Goal: Task Accomplishment & Management: Use online tool/utility

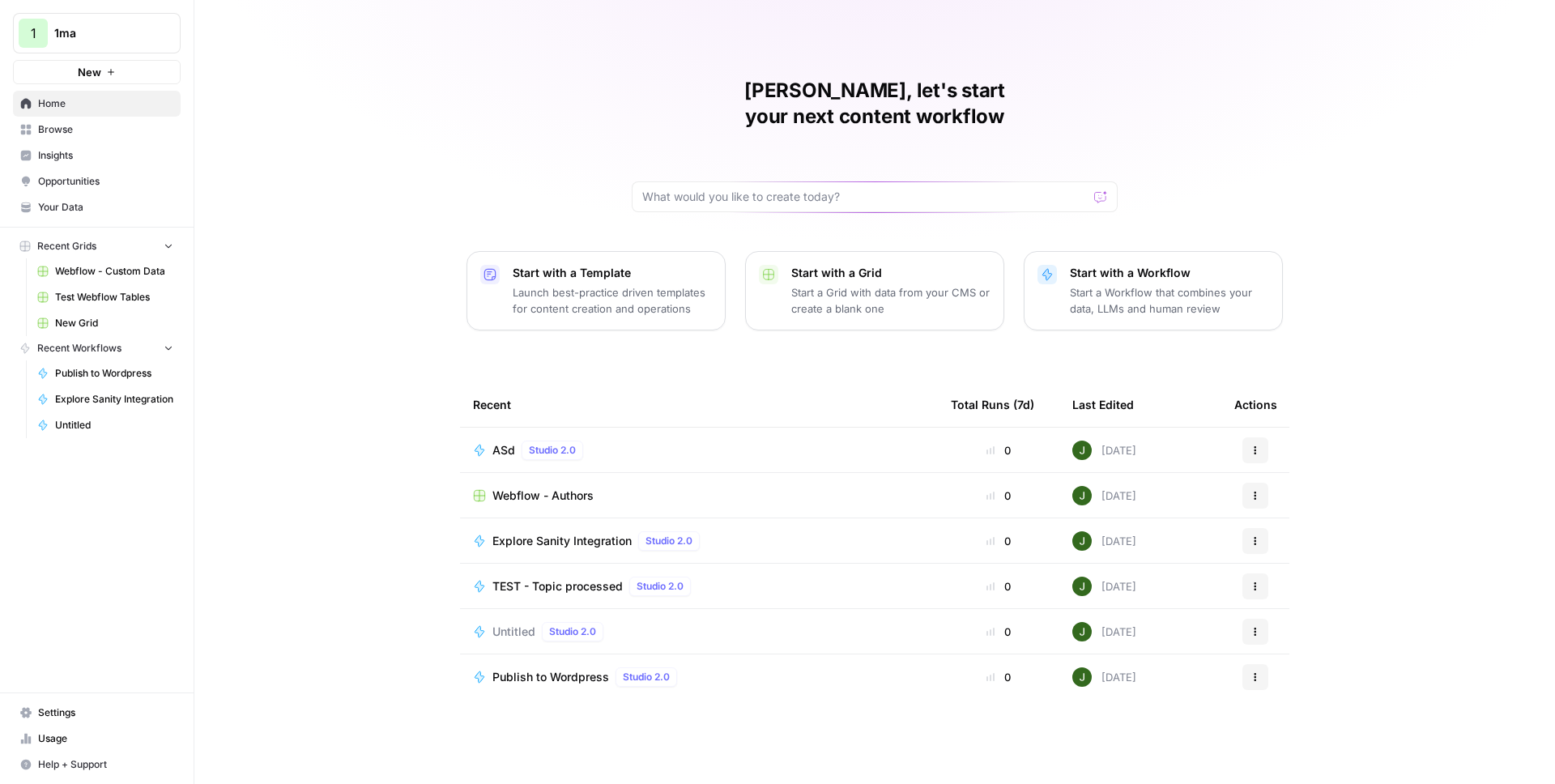
click at [122, 27] on span "1ma" at bounding box center [103, 33] width 98 height 17
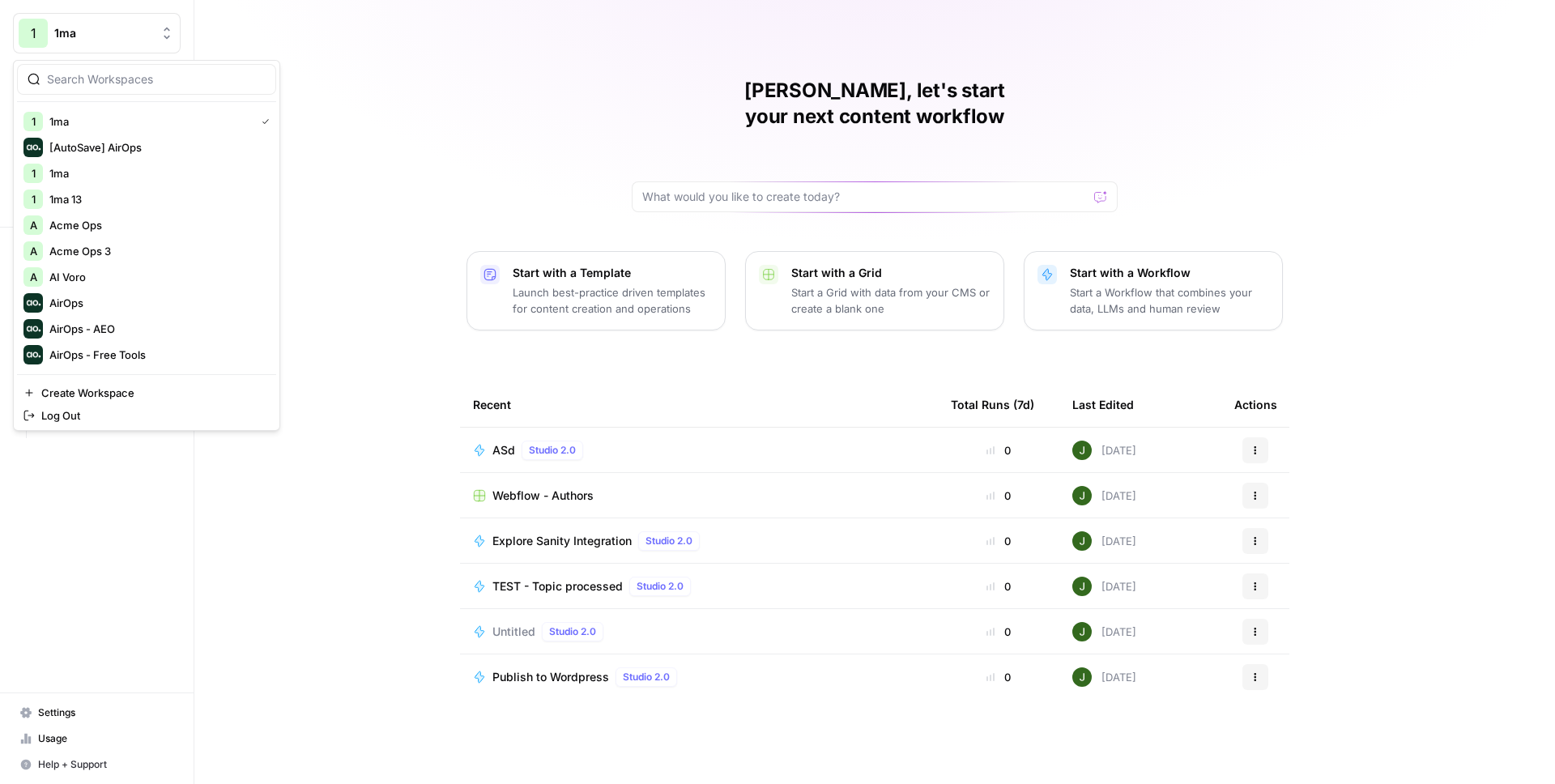
click at [119, 91] on div at bounding box center [147, 79] width 259 height 30
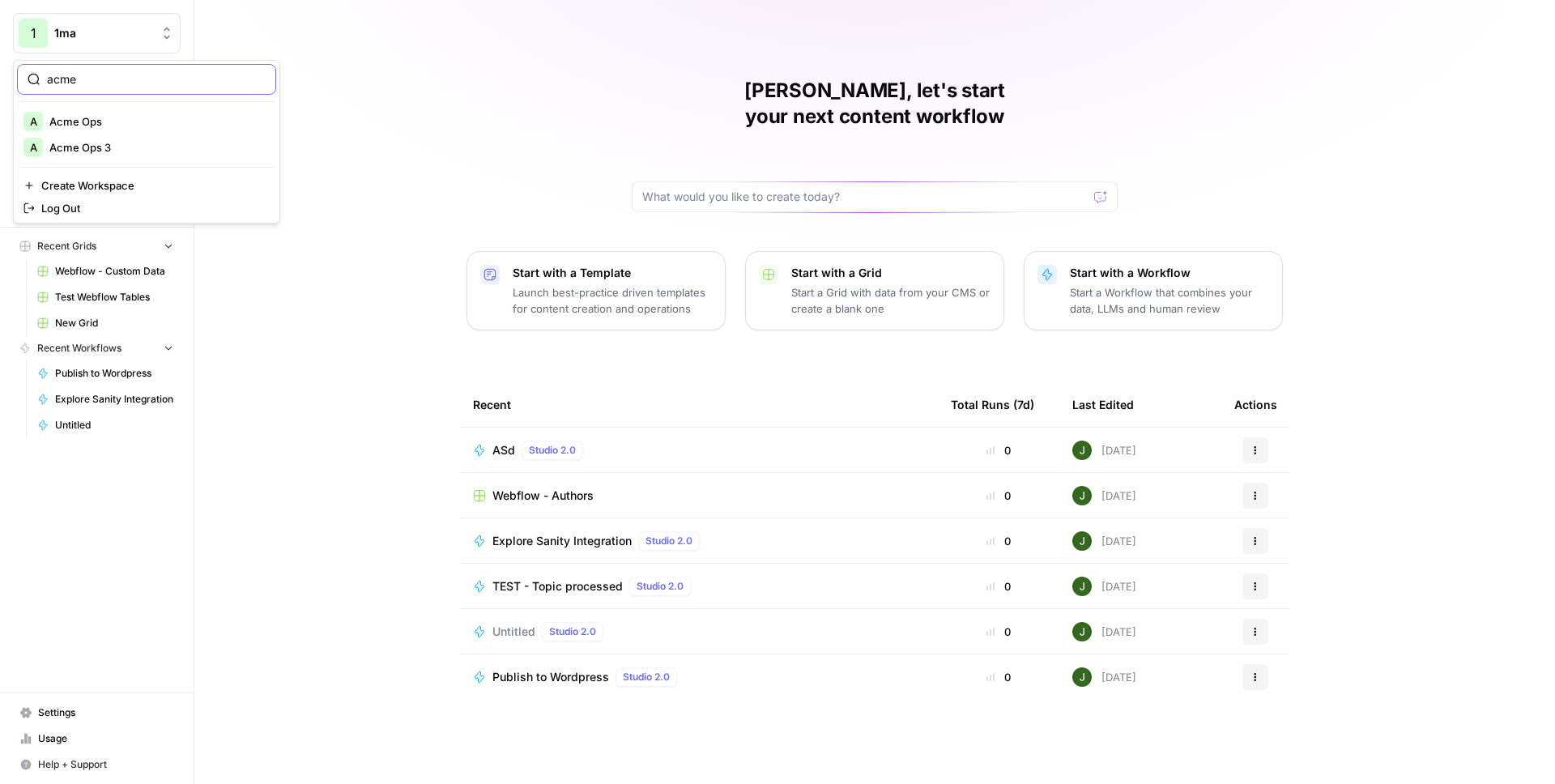
type input "acme"
click at [113, 123] on span "Acme Ops" at bounding box center [157, 121] width 214 height 17
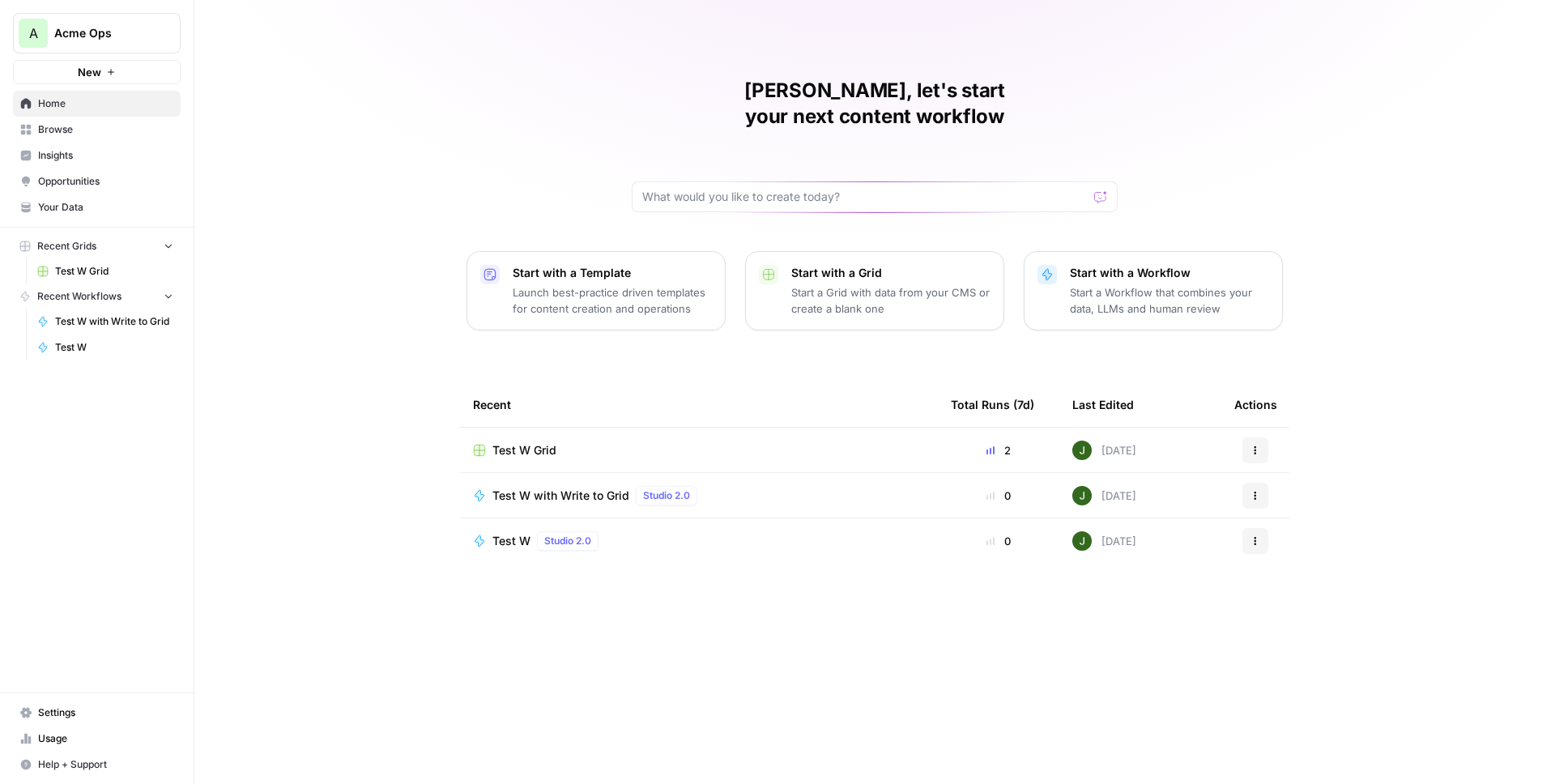
click at [77, 205] on span "Your Data" at bounding box center [105, 207] width 135 height 15
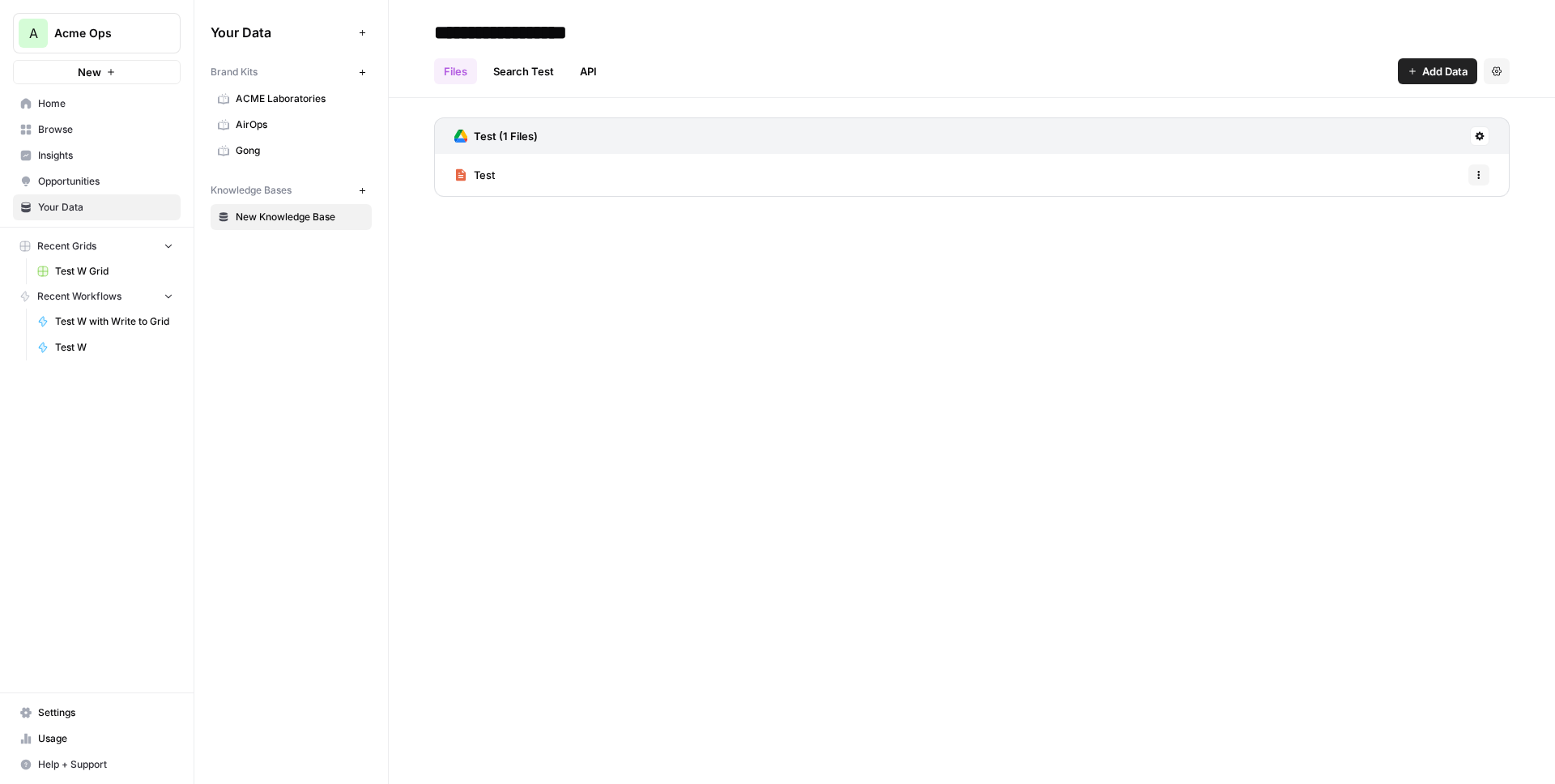
click at [275, 157] on span "Gong" at bounding box center [300, 151] width 129 height 15
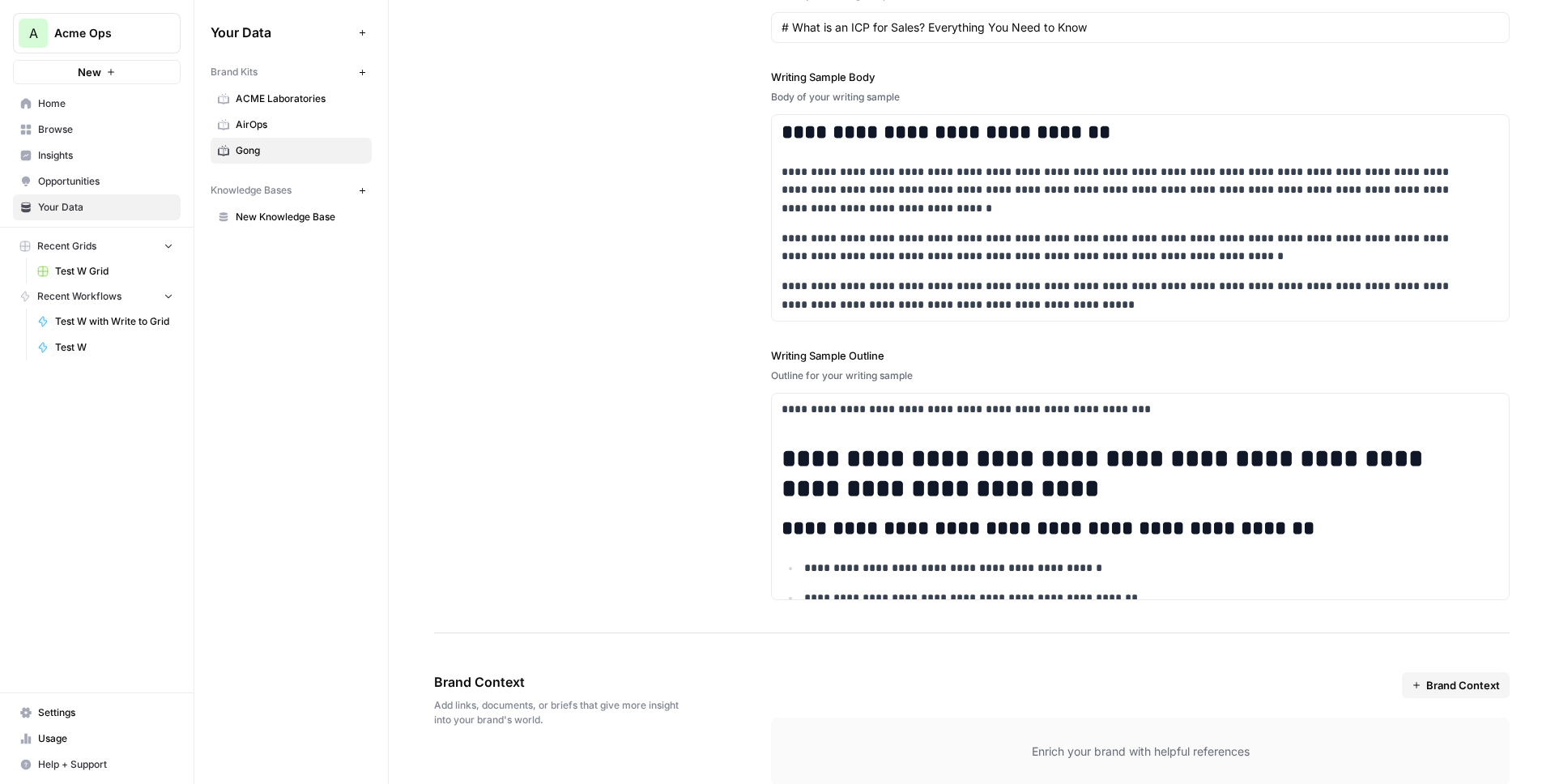
scroll to position [2113, 0]
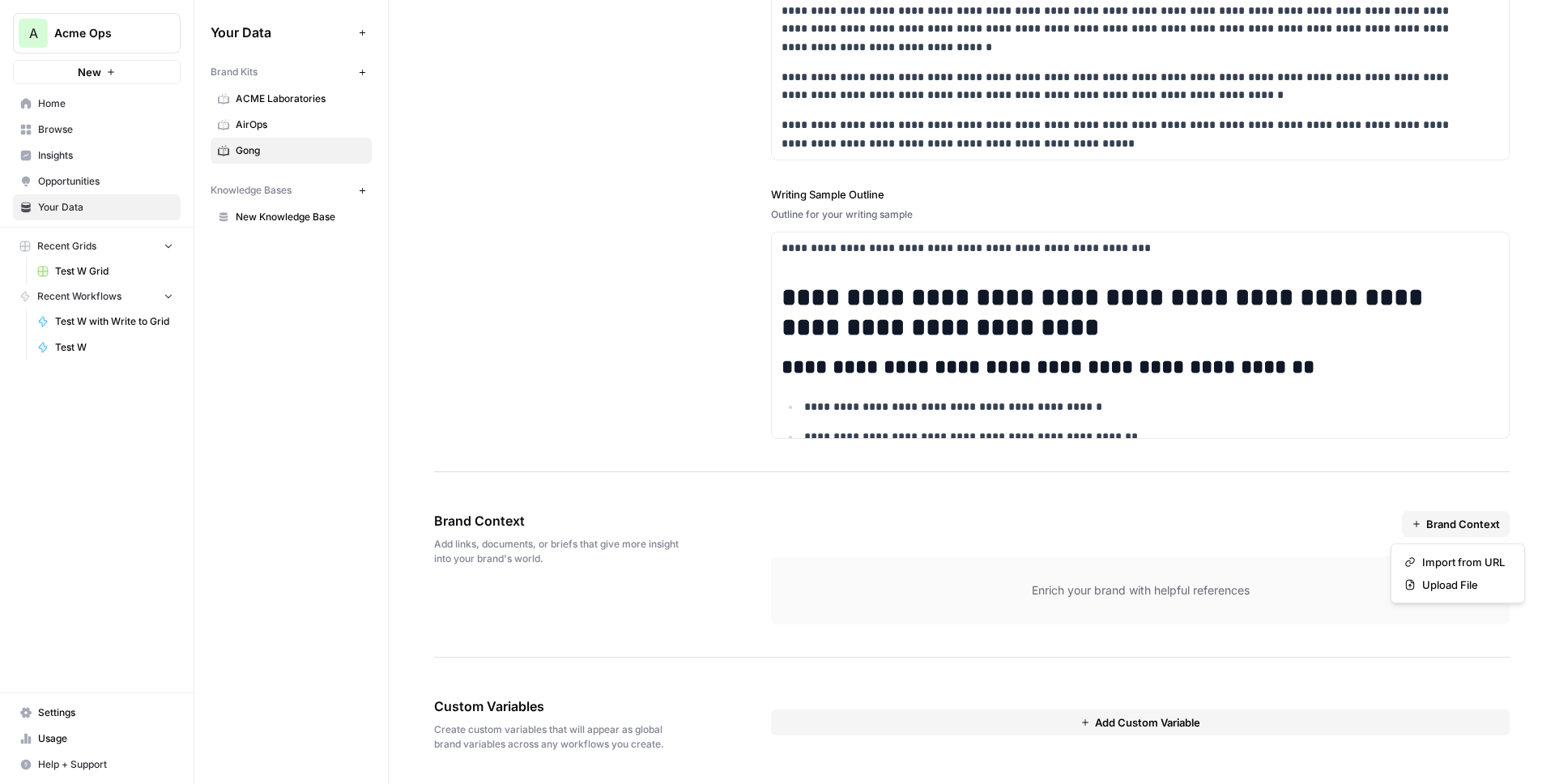
click at [1439, 519] on span "Brand Context" at bounding box center [1463, 524] width 74 height 17
click at [1451, 582] on span "Upload File" at bounding box center [1463, 585] width 83 height 17
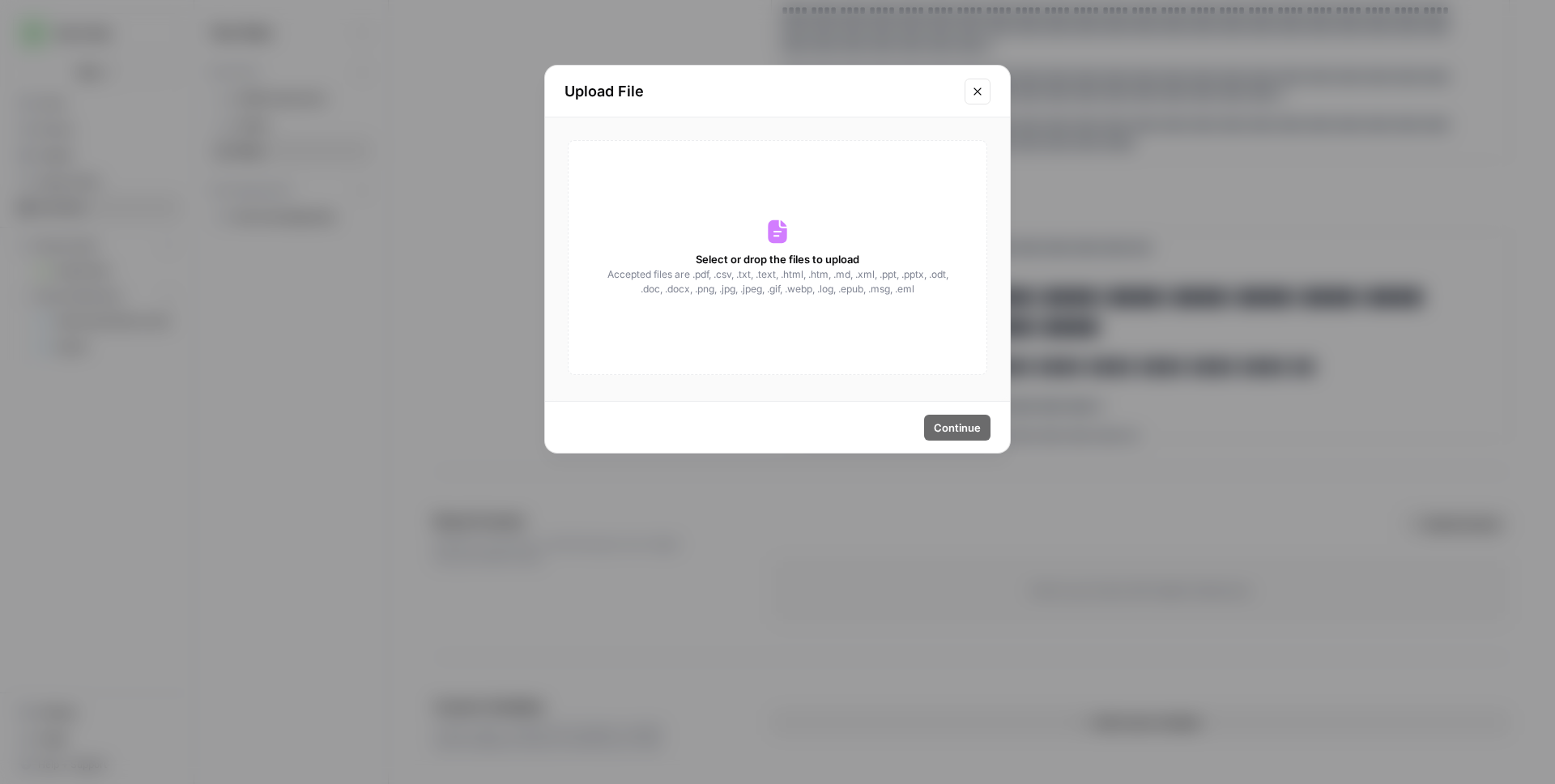
click at [764, 279] on span "Accepted files are .pdf, .csv, .txt, .text, .html, .htm, .md, .xml, .ppt, .pptx…" at bounding box center [777, 282] width 363 height 30
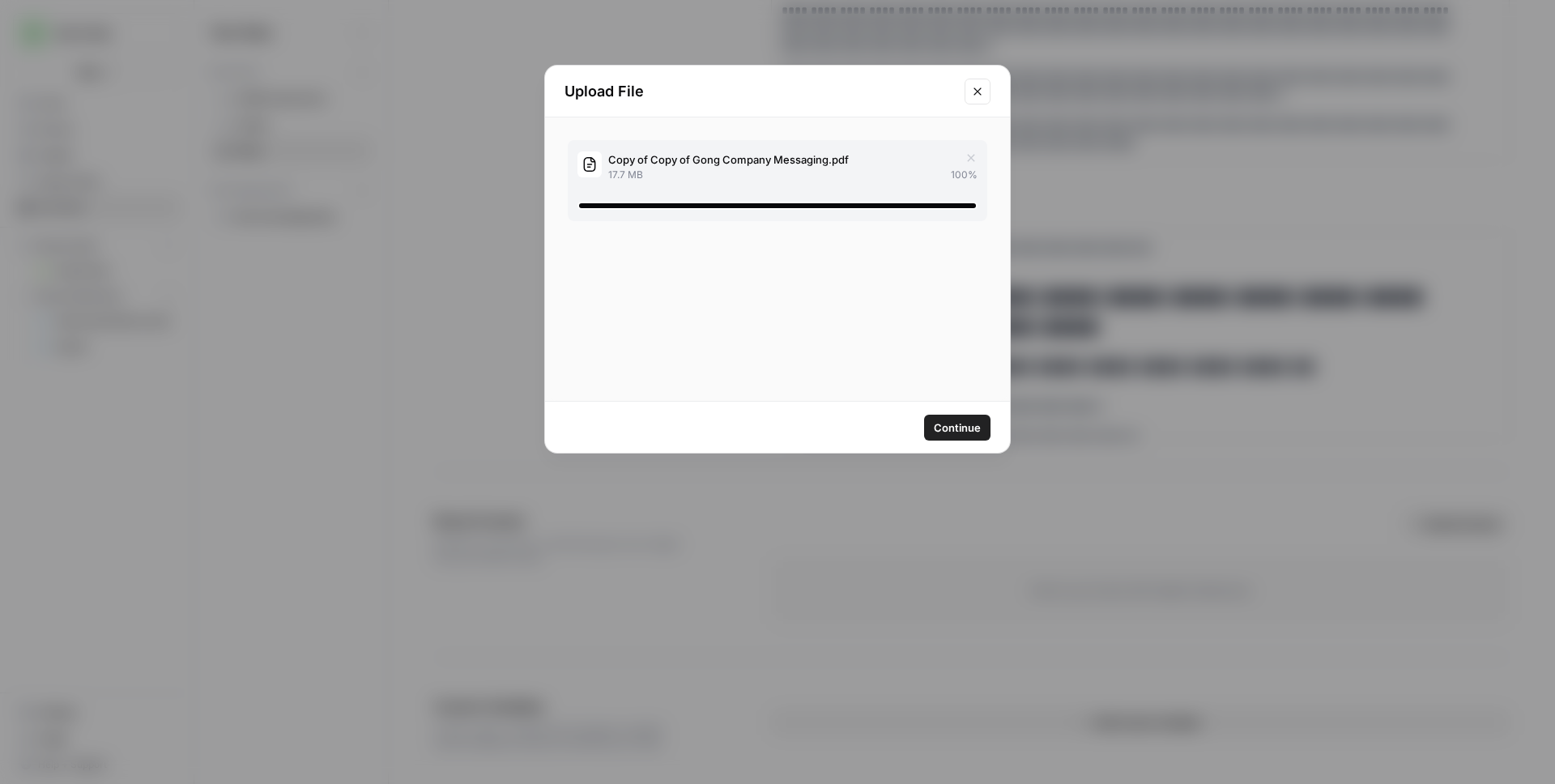
click at [955, 423] on span "Continue" at bounding box center [957, 427] width 47 height 17
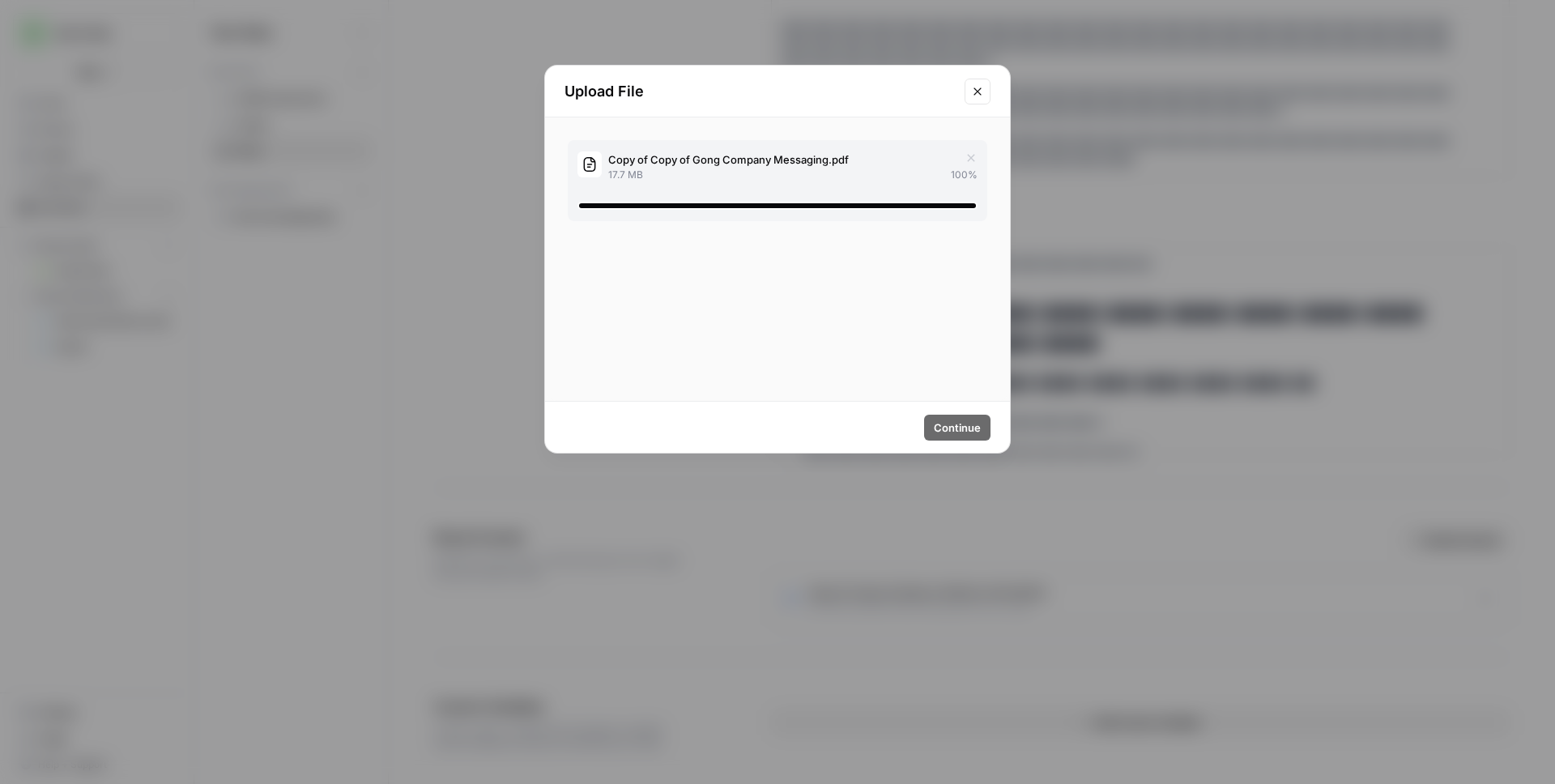
scroll to position [2097, 0]
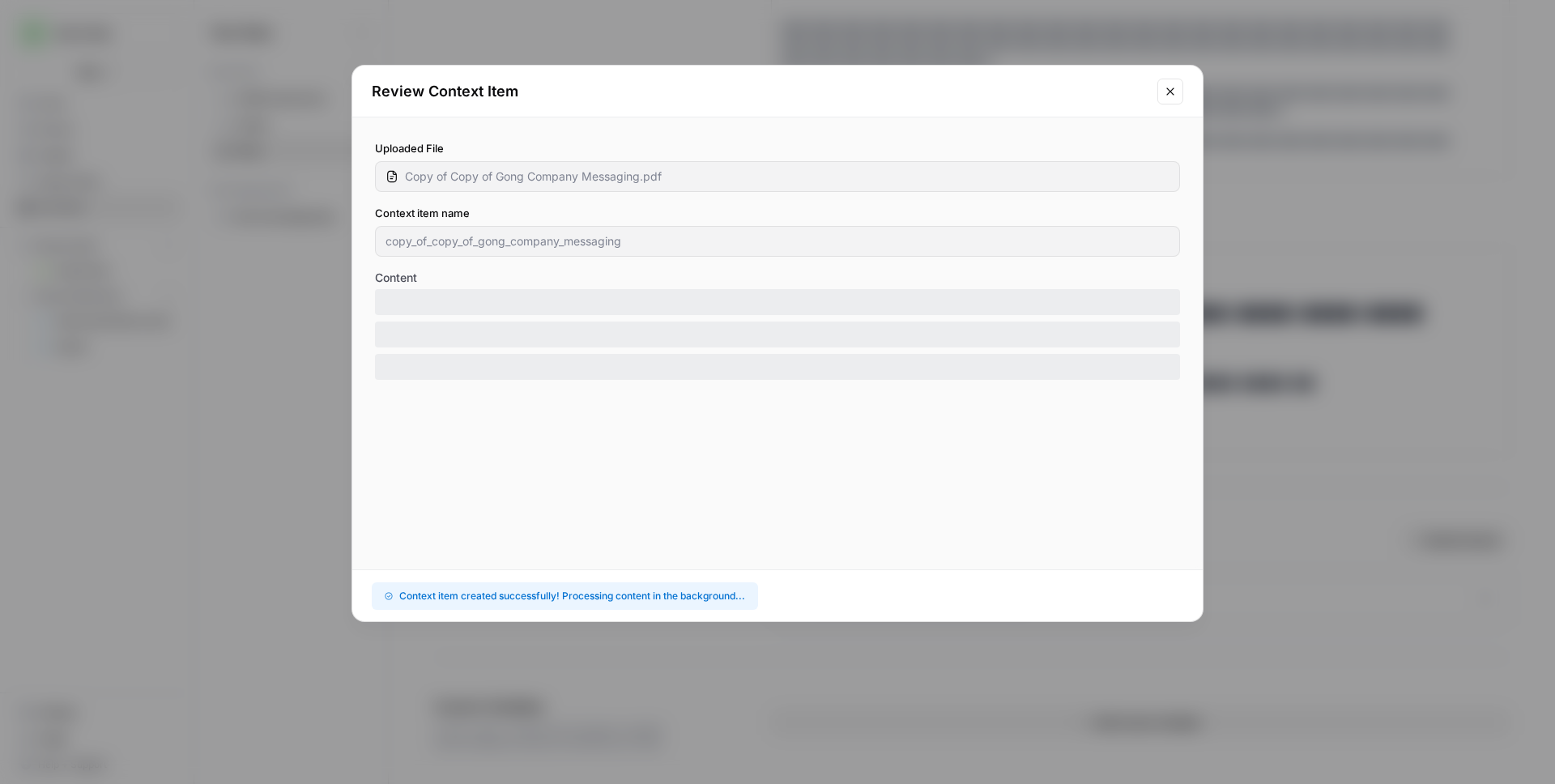
click at [1303, 383] on div "Review Context Item Uploaded File Copy of Copy of Gong Company Messaging.pdf Co…" at bounding box center [777, 392] width 1555 height 784
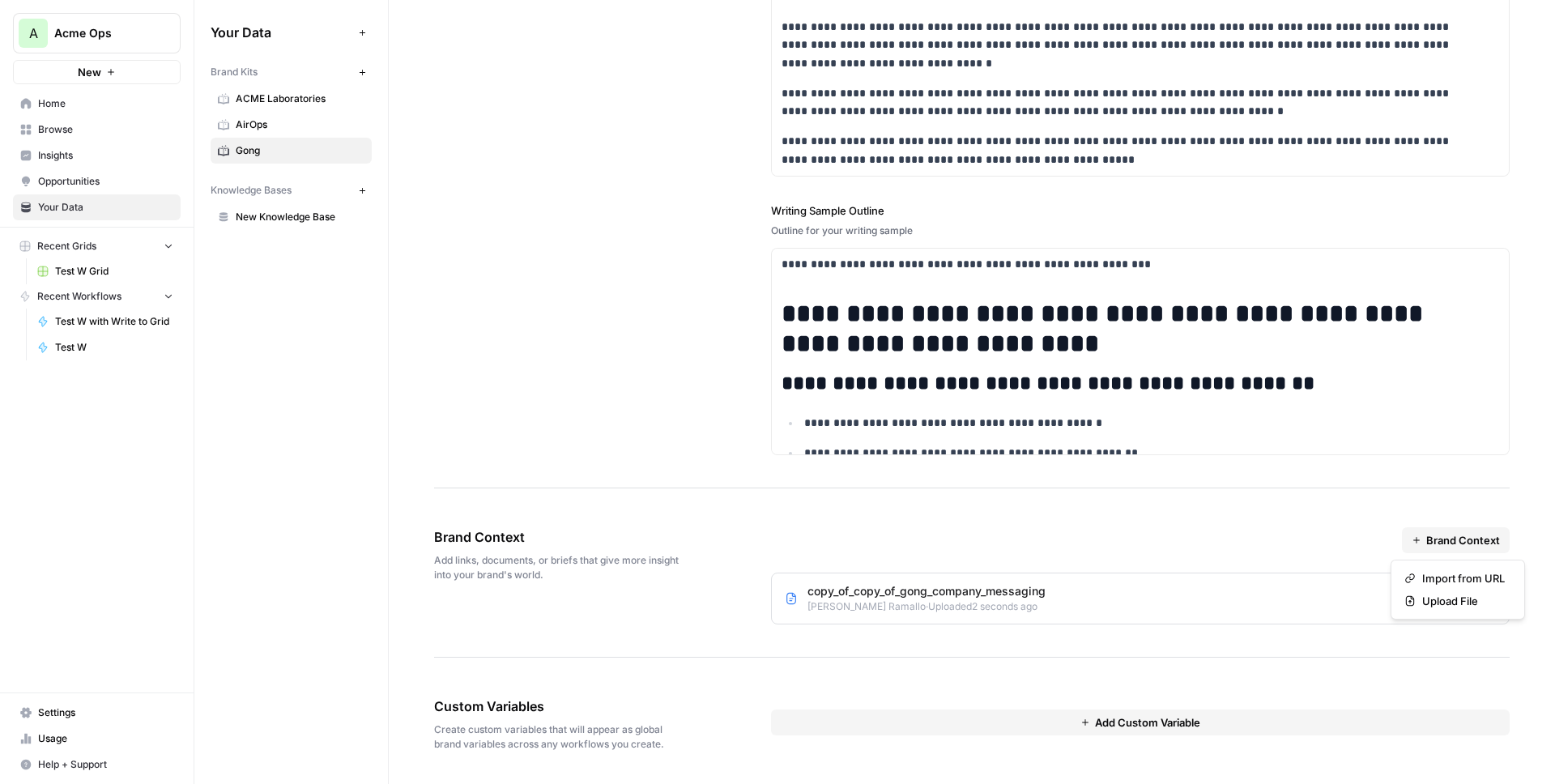
click at [1456, 544] on span "Brand Context" at bounding box center [1463, 540] width 74 height 17
click at [1451, 598] on span "Upload File" at bounding box center [1463, 600] width 83 height 17
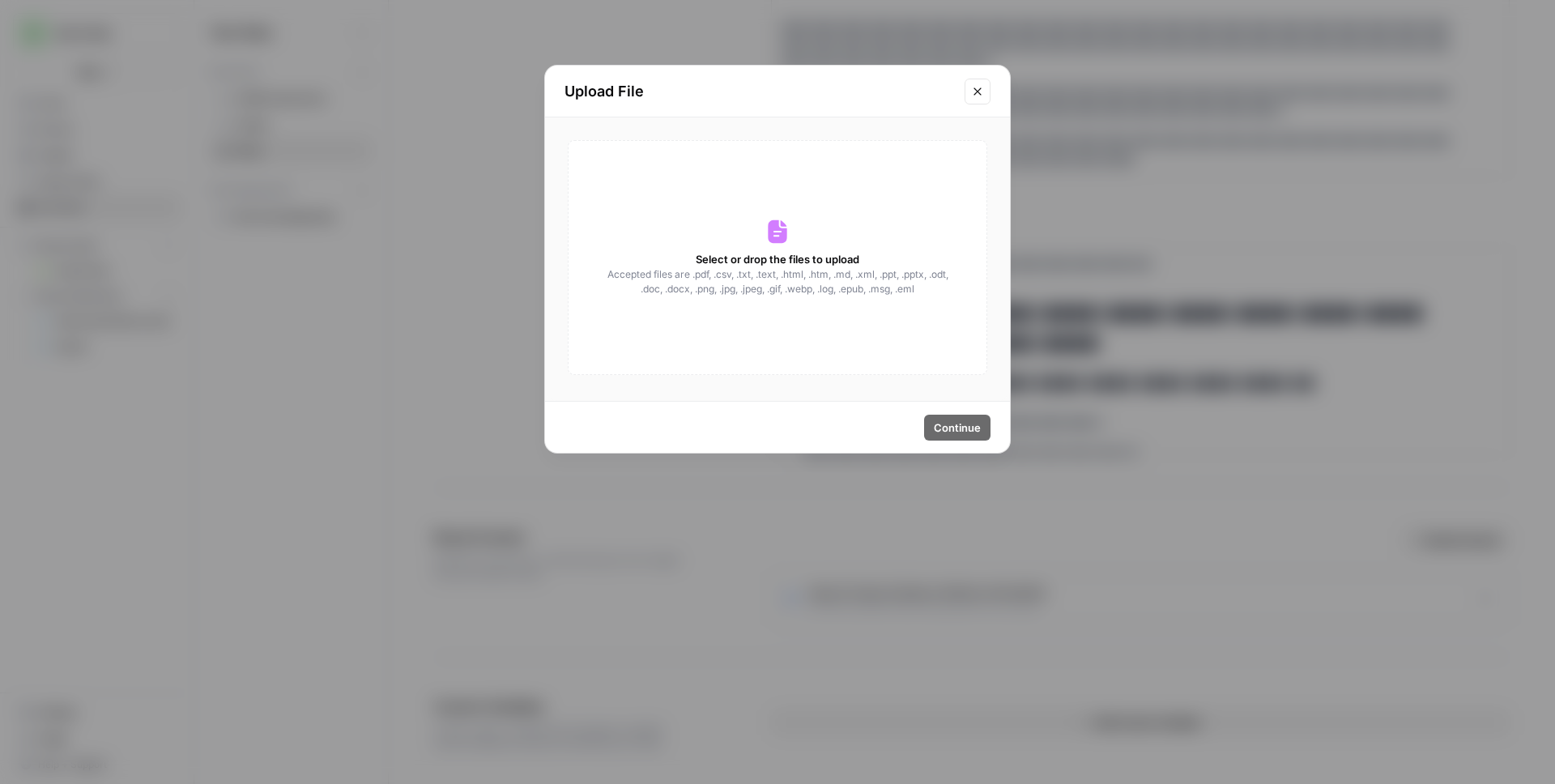
click at [828, 232] on div "Select or drop the files to upload Accepted files are .pdf, .csv, .txt, .text, …" at bounding box center [777, 258] width 419 height 235
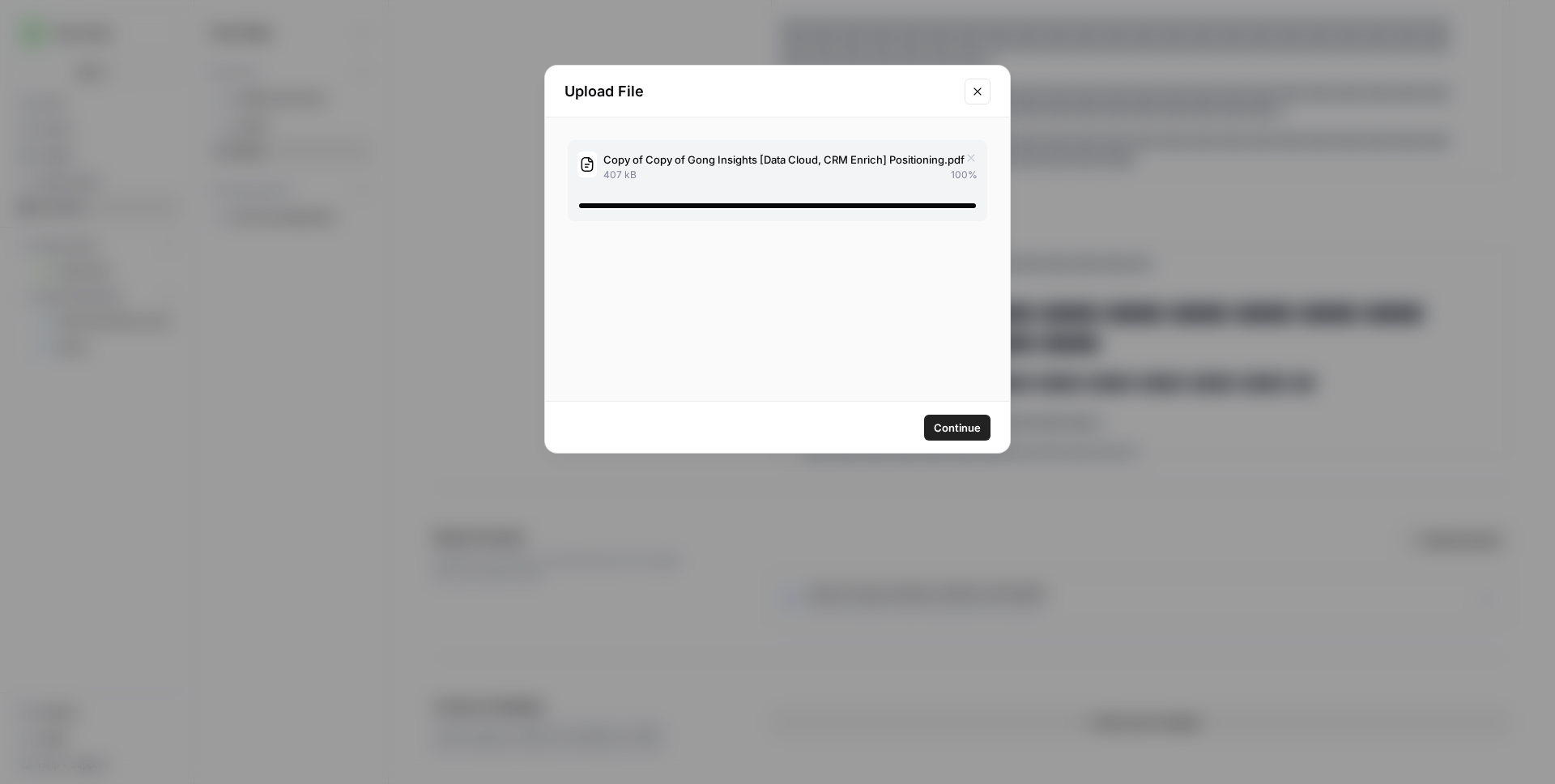
click at [958, 429] on span "Continue" at bounding box center [957, 427] width 47 height 17
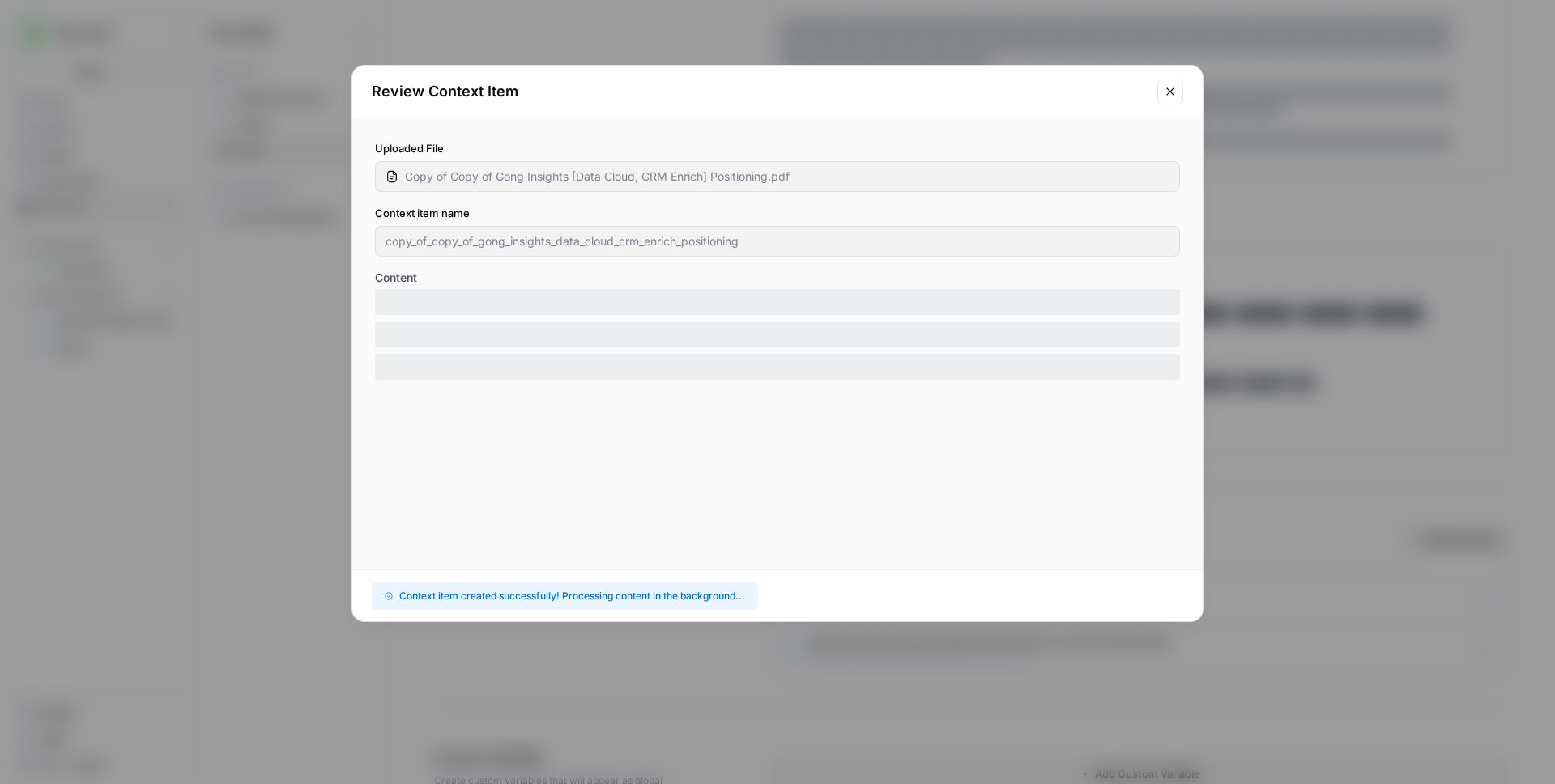
click at [600, 446] on div "Uploaded File Copy of Copy of Gong Insights [Data Cloud, CRM Enrich] Positionin…" at bounding box center [777, 343] width 850 height 452
click at [1168, 98] on button "Close modal" at bounding box center [1170, 91] width 26 height 26
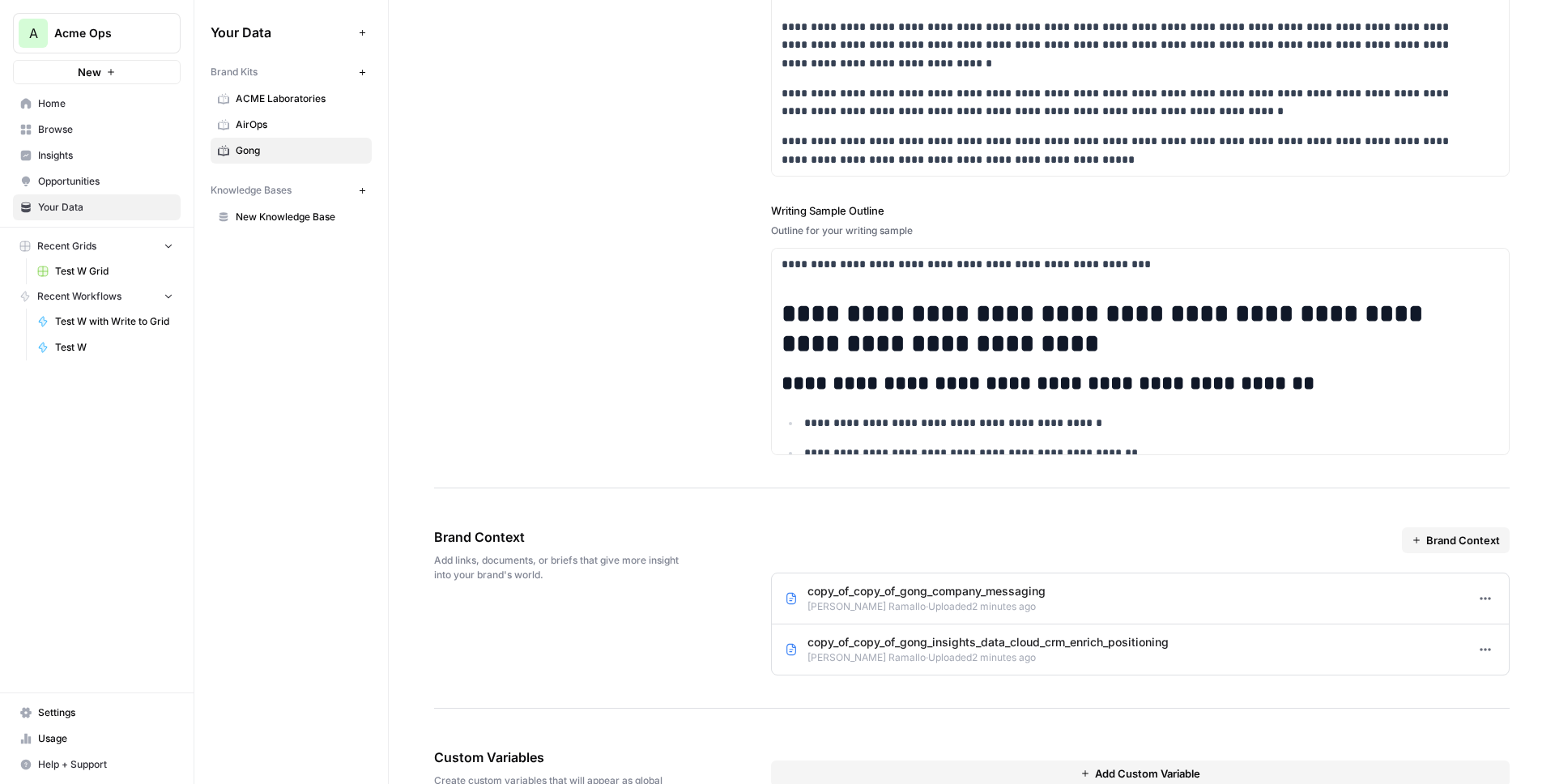
scroll to position [2148, 0]
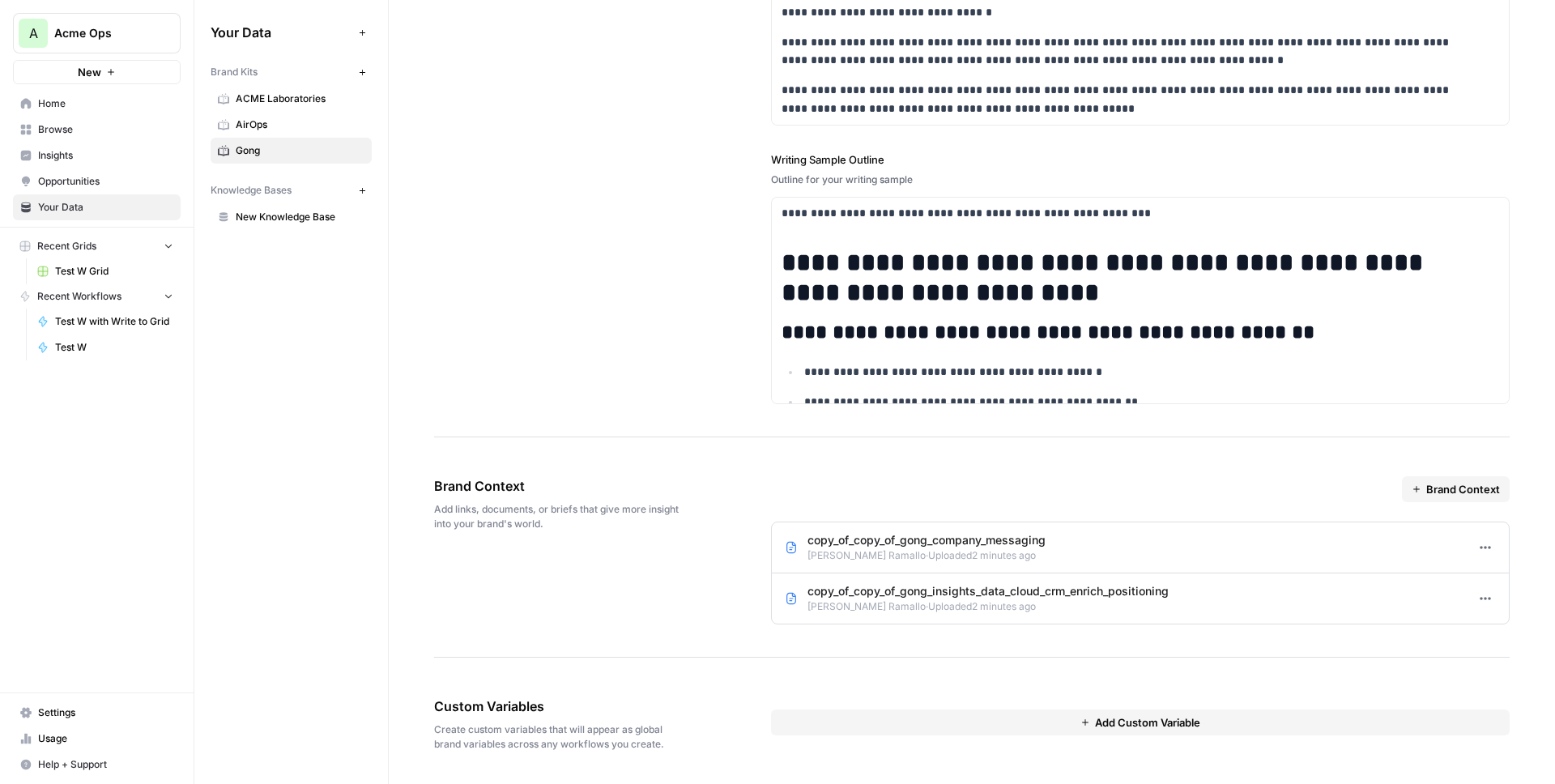
drag, startPoint x: 1481, startPoint y: 541, endPoint x: 1478, endPoint y: 551, distance: 10.4
click at [1481, 541] on button "Options" at bounding box center [1485, 547] width 21 height 21
click at [1484, 579] on icon "button" at bounding box center [1483, 583] width 9 height 9
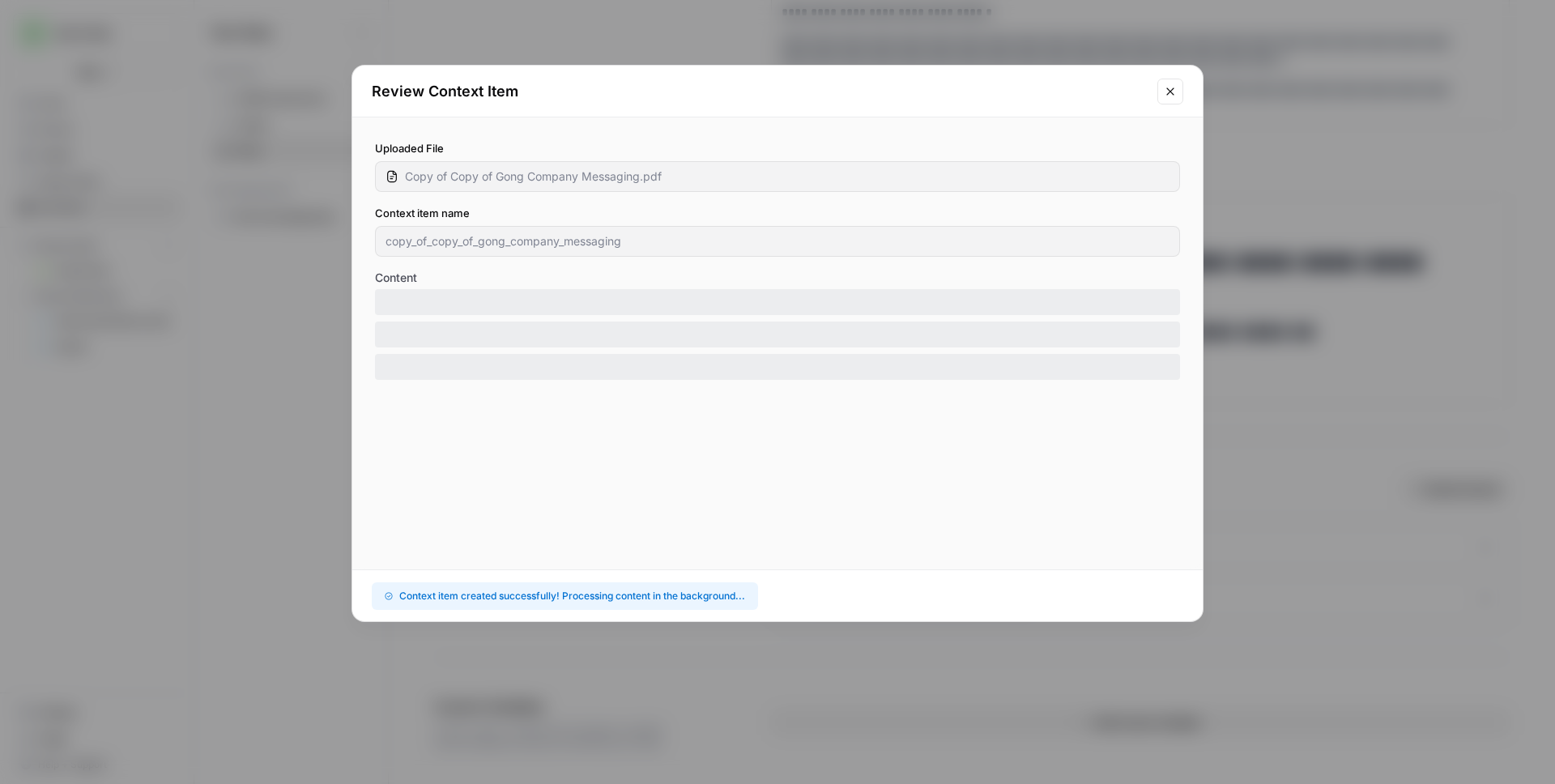
click at [1168, 104] on div "Review Context Item" at bounding box center [777, 91] width 850 height 52
click at [1378, 419] on div "Review Context Item Uploaded File Copy of Copy of Gong Company Messaging.pdf Co…" at bounding box center [777, 392] width 1555 height 784
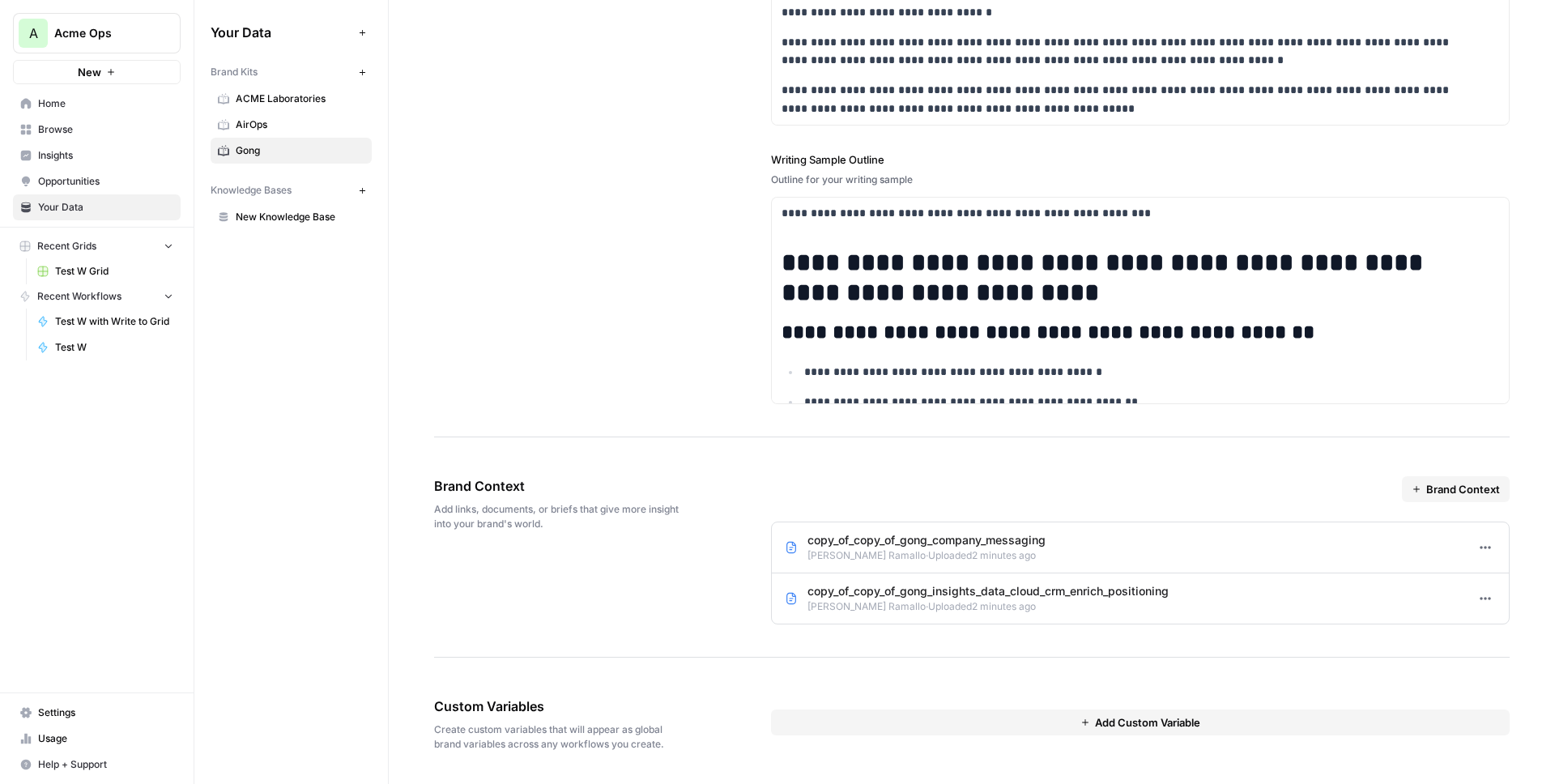
click at [1479, 601] on icon "button" at bounding box center [1485, 598] width 13 height 13
click at [1485, 627] on div "Edit" at bounding box center [1498, 634] width 43 height 17
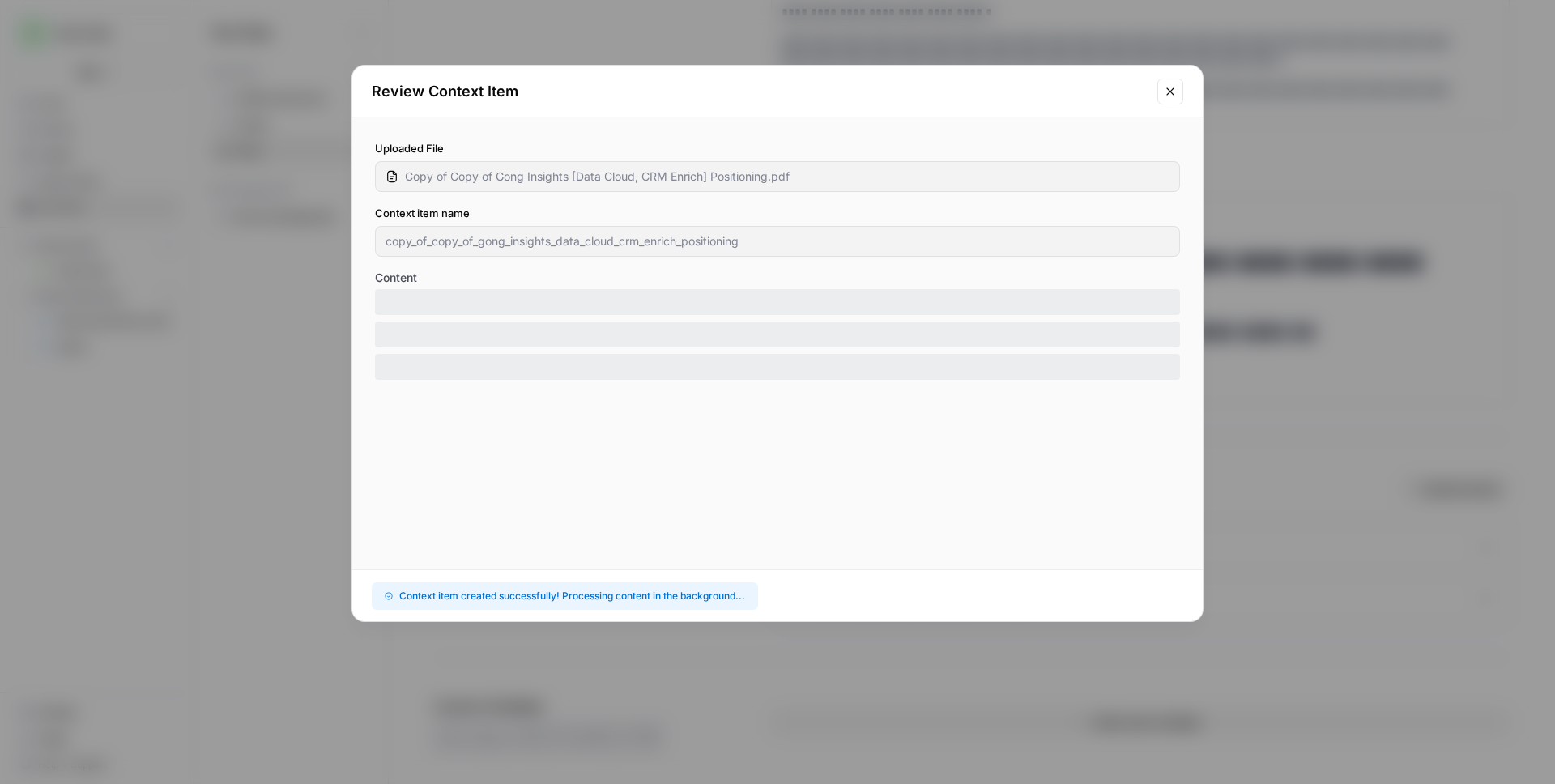
click at [1233, 342] on div "Review Context Item Uploaded File Copy of Copy of Gong Insights [Data Cloud, CR…" at bounding box center [777, 392] width 1555 height 784
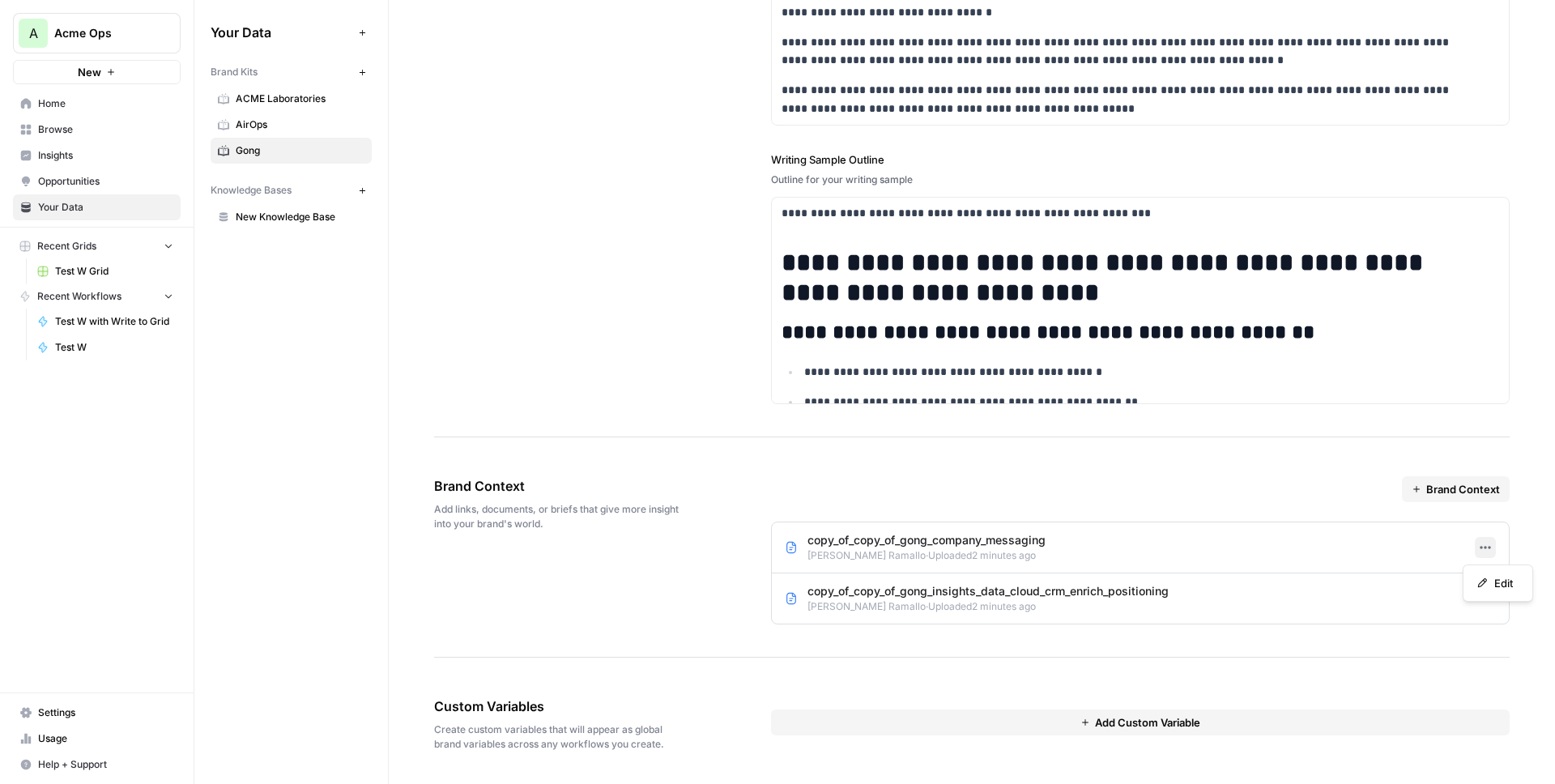
click at [1479, 544] on icon "button" at bounding box center [1485, 547] width 13 height 13
click at [1500, 600] on div "Edit" at bounding box center [1498, 583] width 70 height 37
click at [1494, 583] on span "Edit" at bounding box center [1503, 583] width 18 height 17
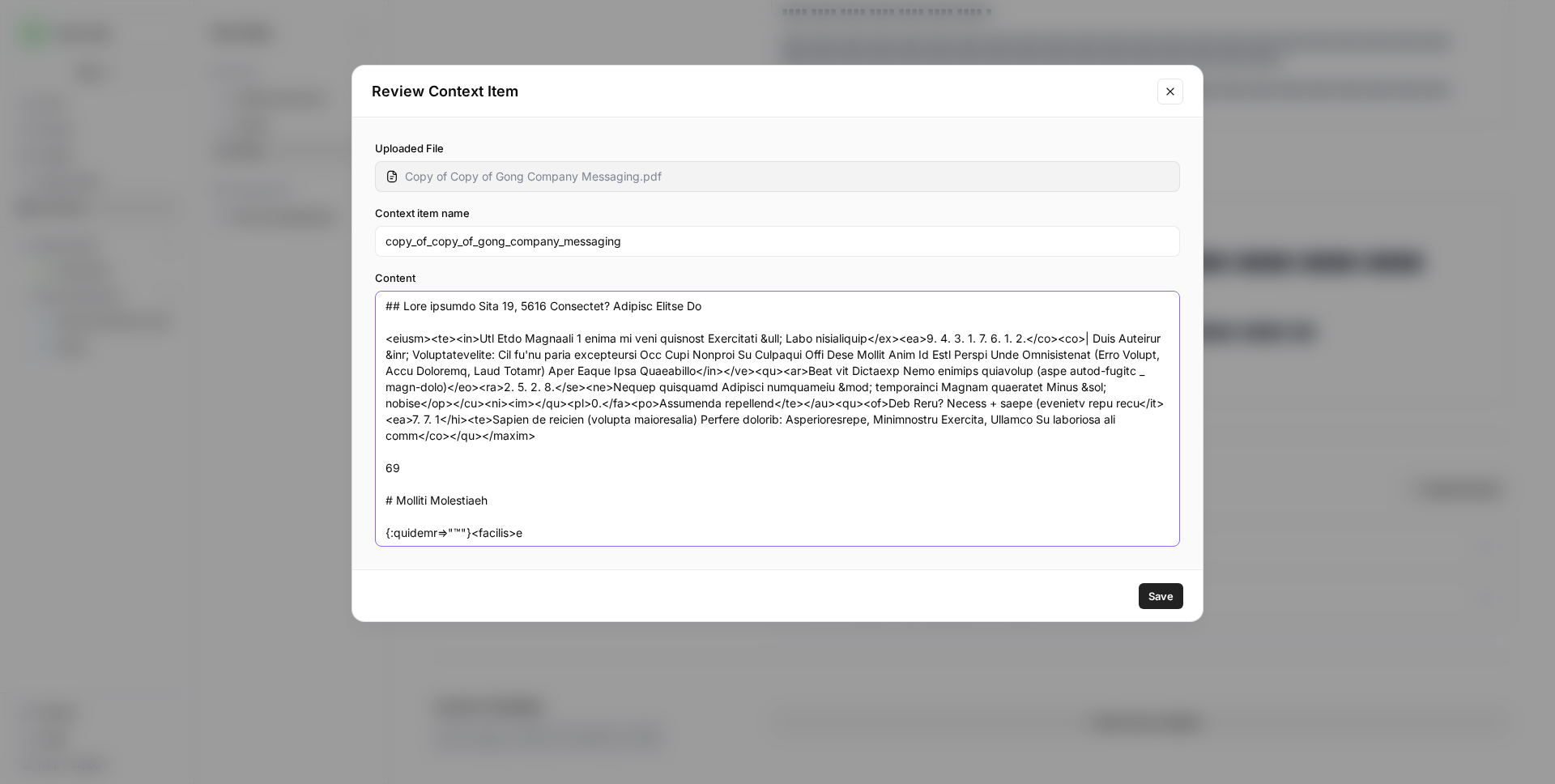
click at [784, 366] on textarea "Content" at bounding box center [777, 419] width 784 height 241
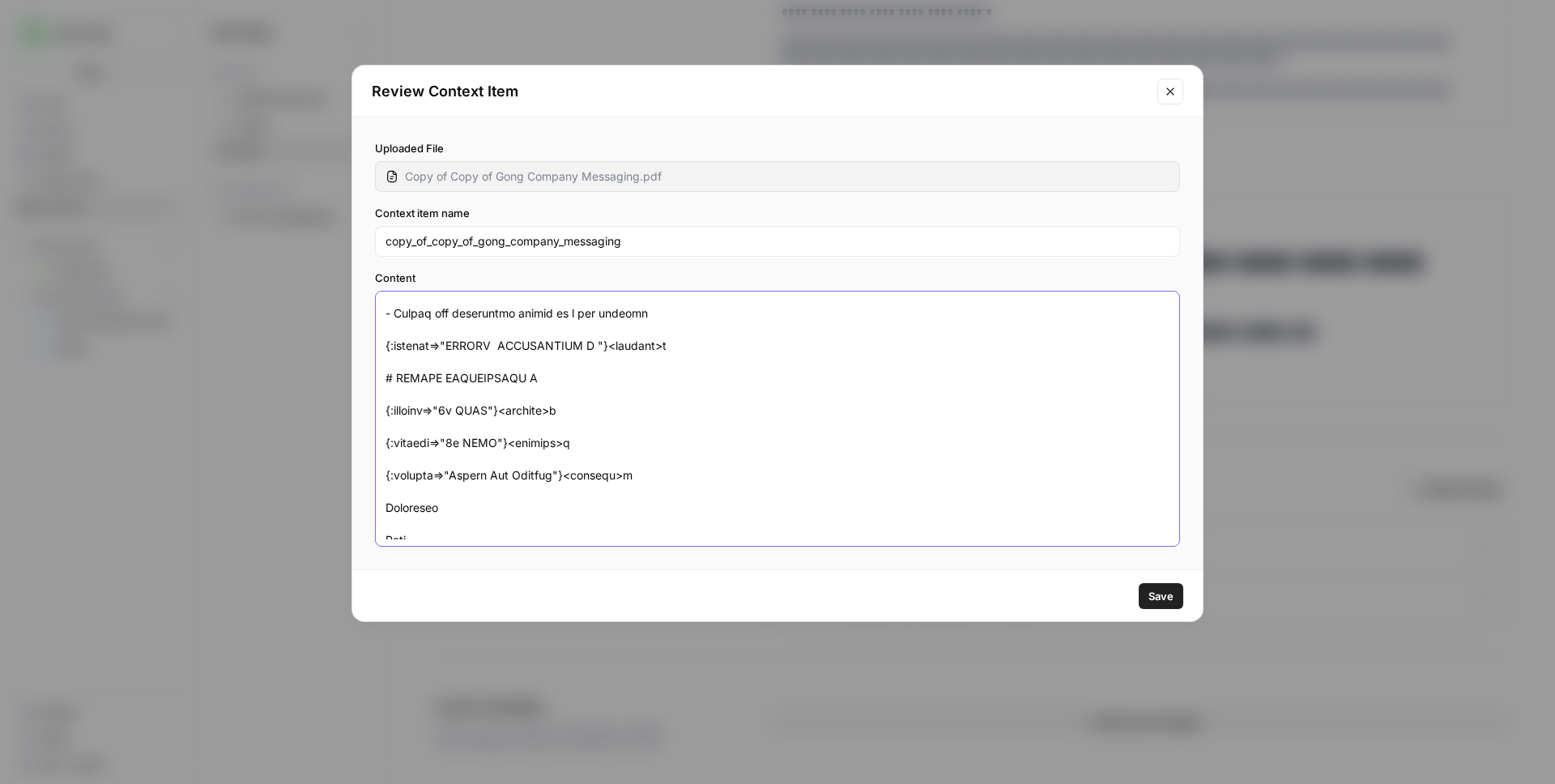
scroll to position [0, 0]
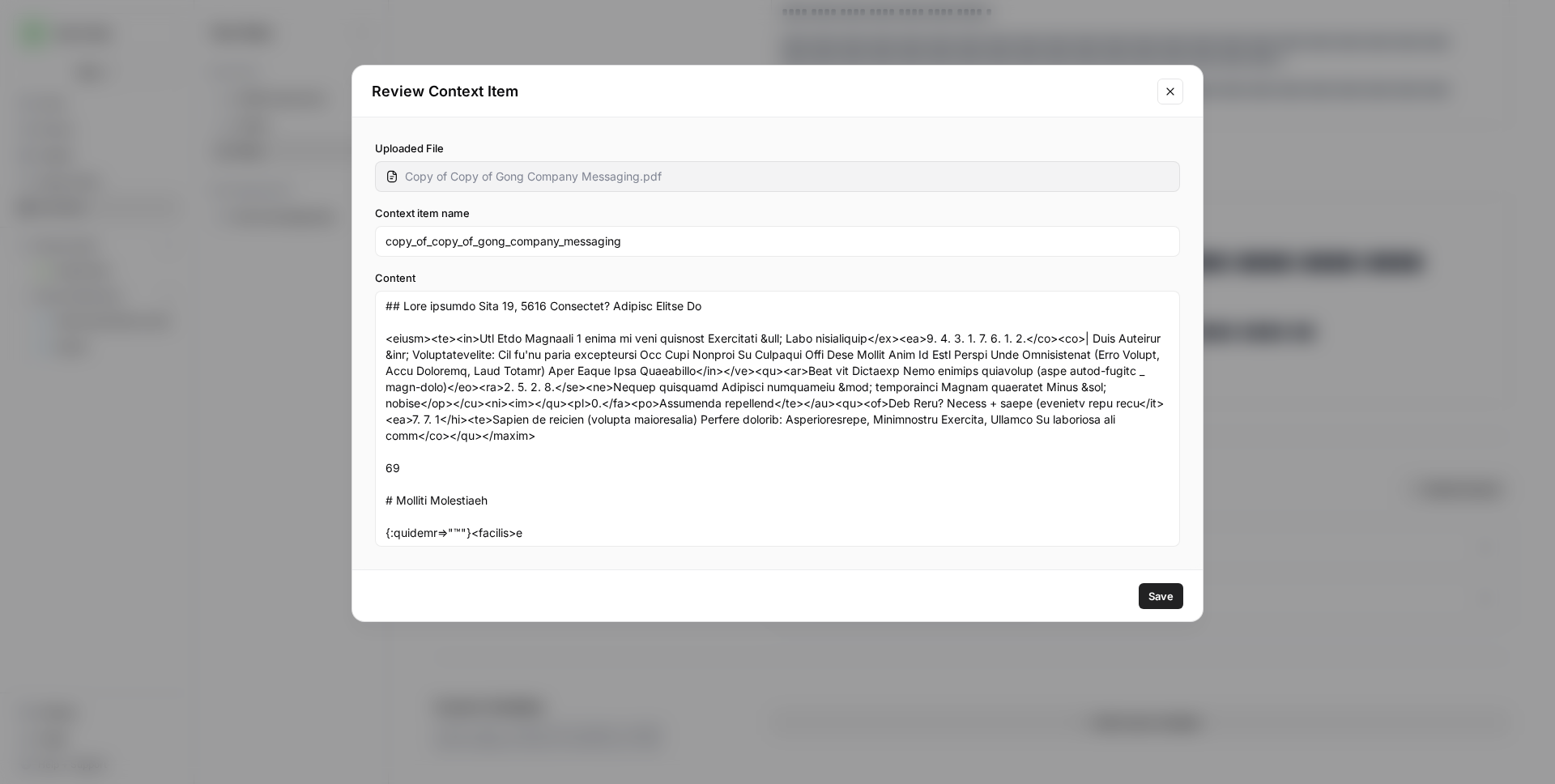
click at [1167, 89] on icon "Close modal" at bounding box center [1170, 91] width 13 height 13
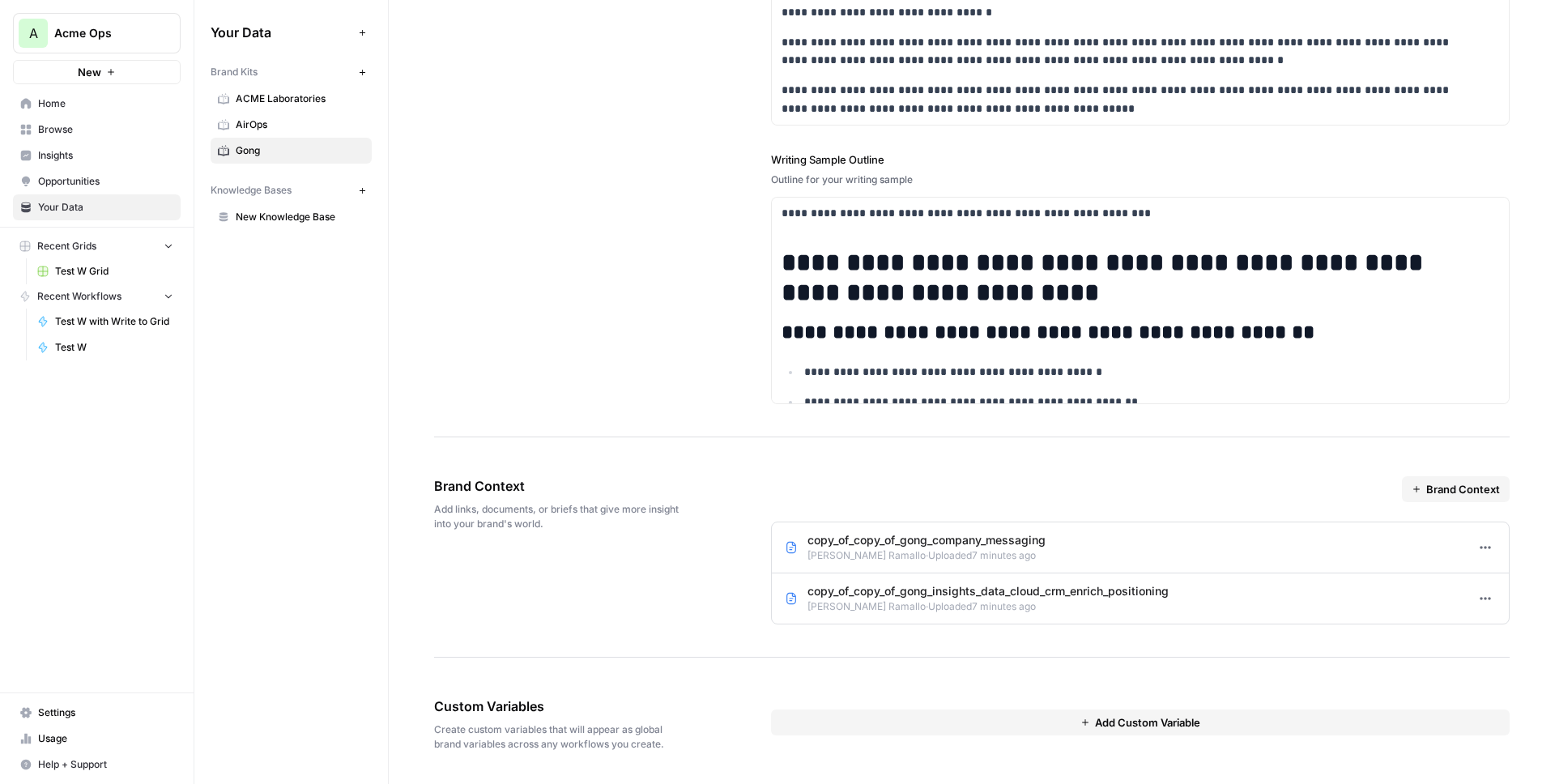
click at [1491, 546] on span "Options" at bounding box center [1491, 546] width 1 height 1
click at [1490, 580] on div "Edit" at bounding box center [1498, 583] width 43 height 17
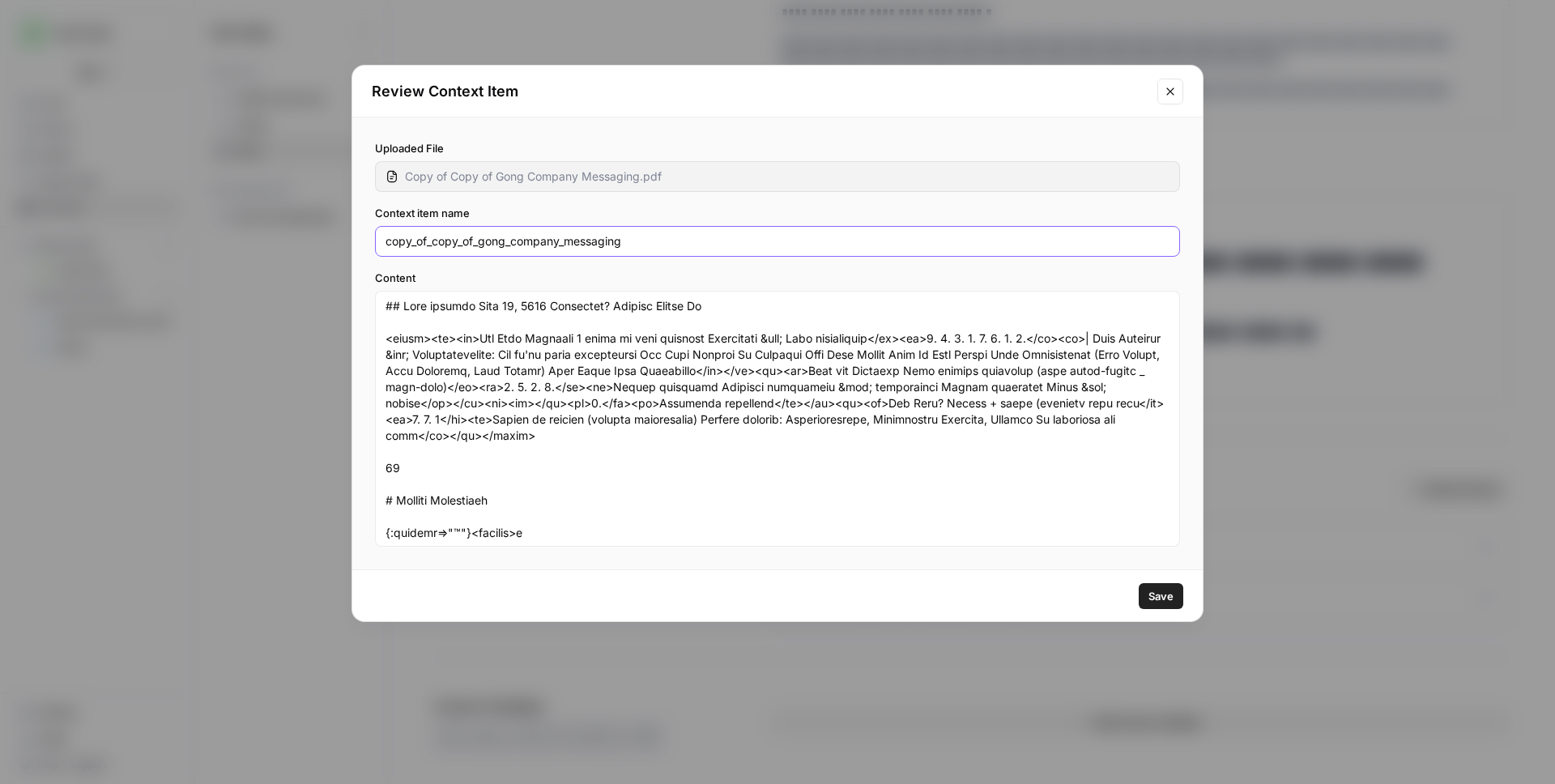
click at [466, 239] on input "copy_of_copy_of_gong_company_messaging" at bounding box center [777, 241] width 784 height 17
type input "gong_company_messaging"
click at [1164, 599] on span "Save" at bounding box center [1161, 596] width 25 height 17
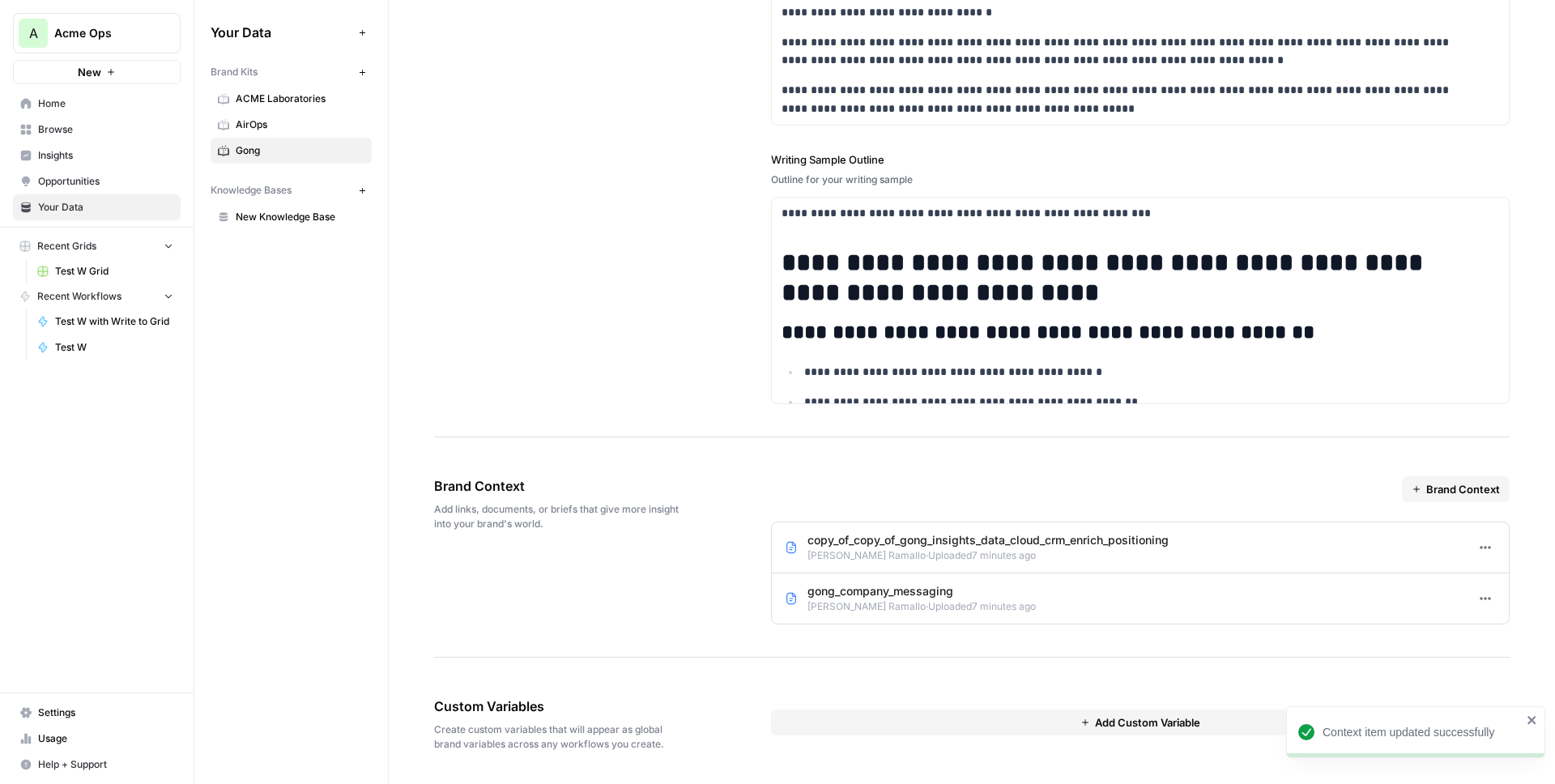
click at [1491, 598] on span "Options" at bounding box center [1491, 598] width 1 height 1
click at [1479, 550] on icon "button" at bounding box center [1485, 547] width 13 height 13
click at [1494, 582] on span "Edit" at bounding box center [1503, 583] width 18 height 17
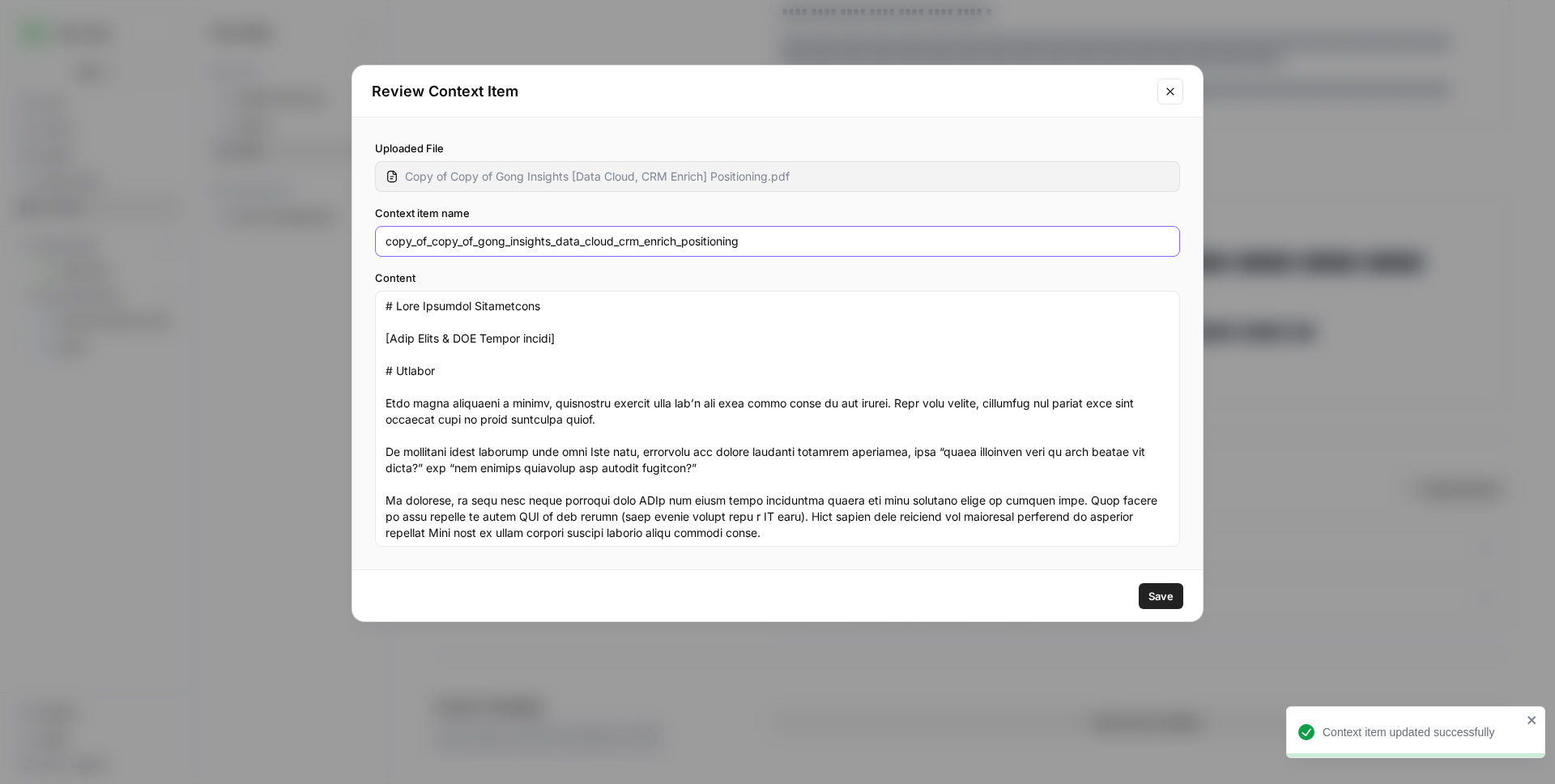
click at [479, 240] on input "copy_of_copy_of_gong_insights_data_cloud_crm_enrich_positioning" at bounding box center [777, 241] width 784 height 17
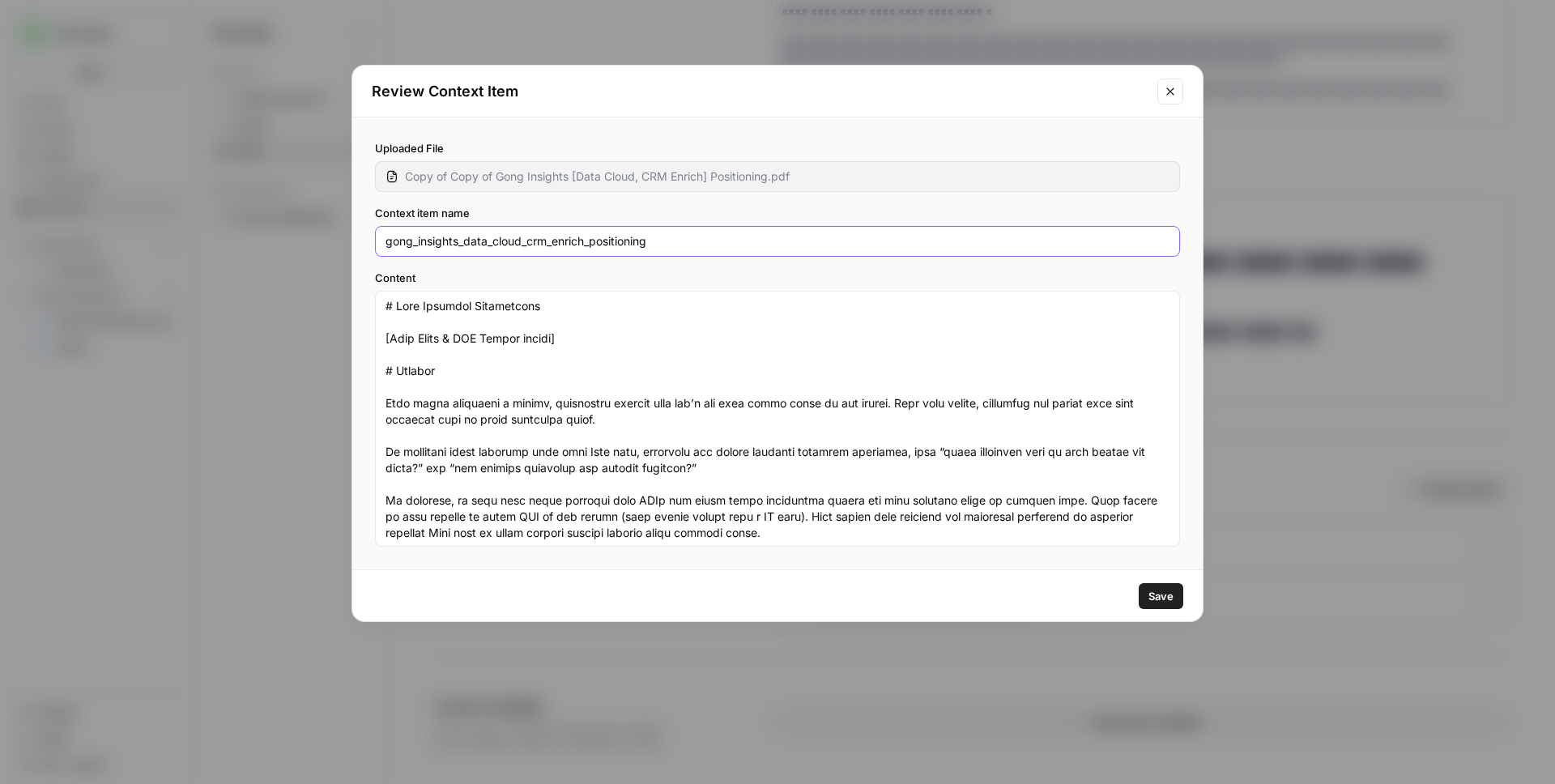
type input "gong_insights_data_cloud_crm_enrich_positioning"
click at [1156, 591] on span "Save" at bounding box center [1161, 596] width 25 height 17
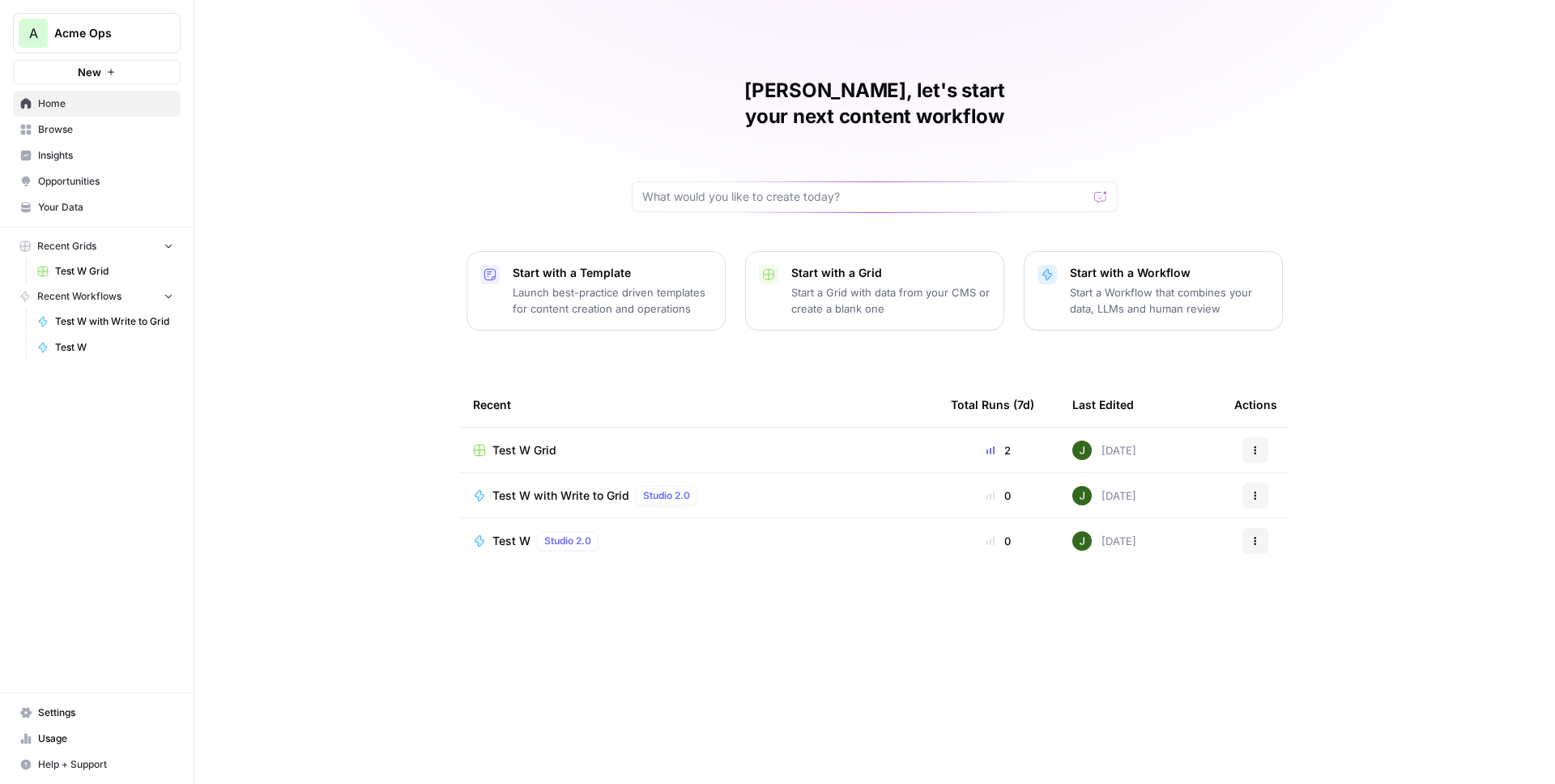
click at [63, 134] on span "Browse" at bounding box center [105, 130] width 135 height 15
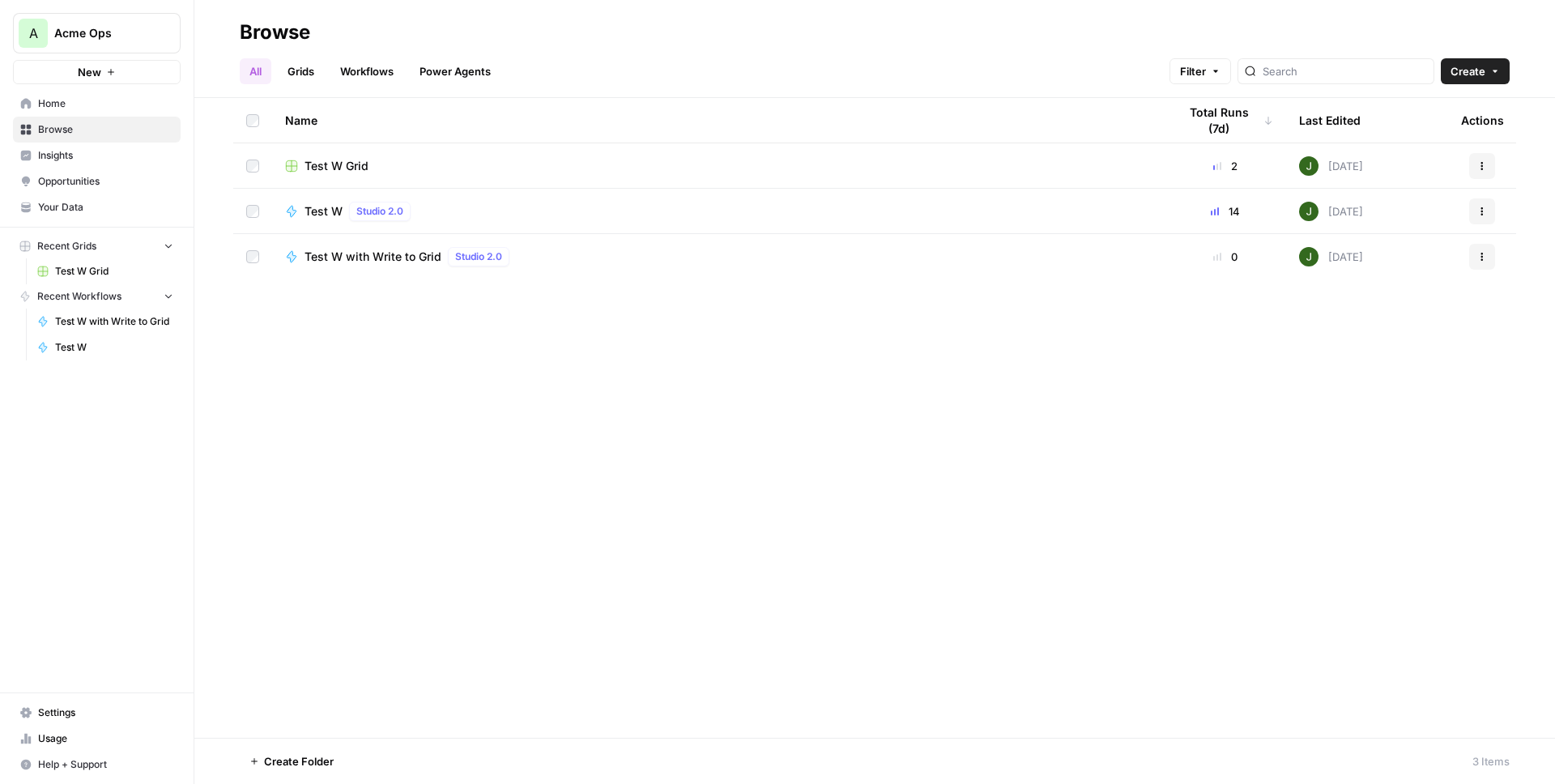
click at [753, 352] on div "Name Total Runs (7d) Last Edited Actions Test W Grid 2 [DATE] Actions Test W St…" at bounding box center [875, 418] width 1361 height 640
click at [591, 331] on div "Name Total Runs (7d) Last Edited Actions Test W Grid 2 [DATE] Actions Test W St…" at bounding box center [875, 418] width 1361 height 640
click at [596, 419] on div "Name Total Runs (7d) Last Edited Actions Test W Grid 2 [DATE] Actions Test W St…" at bounding box center [875, 418] width 1361 height 640
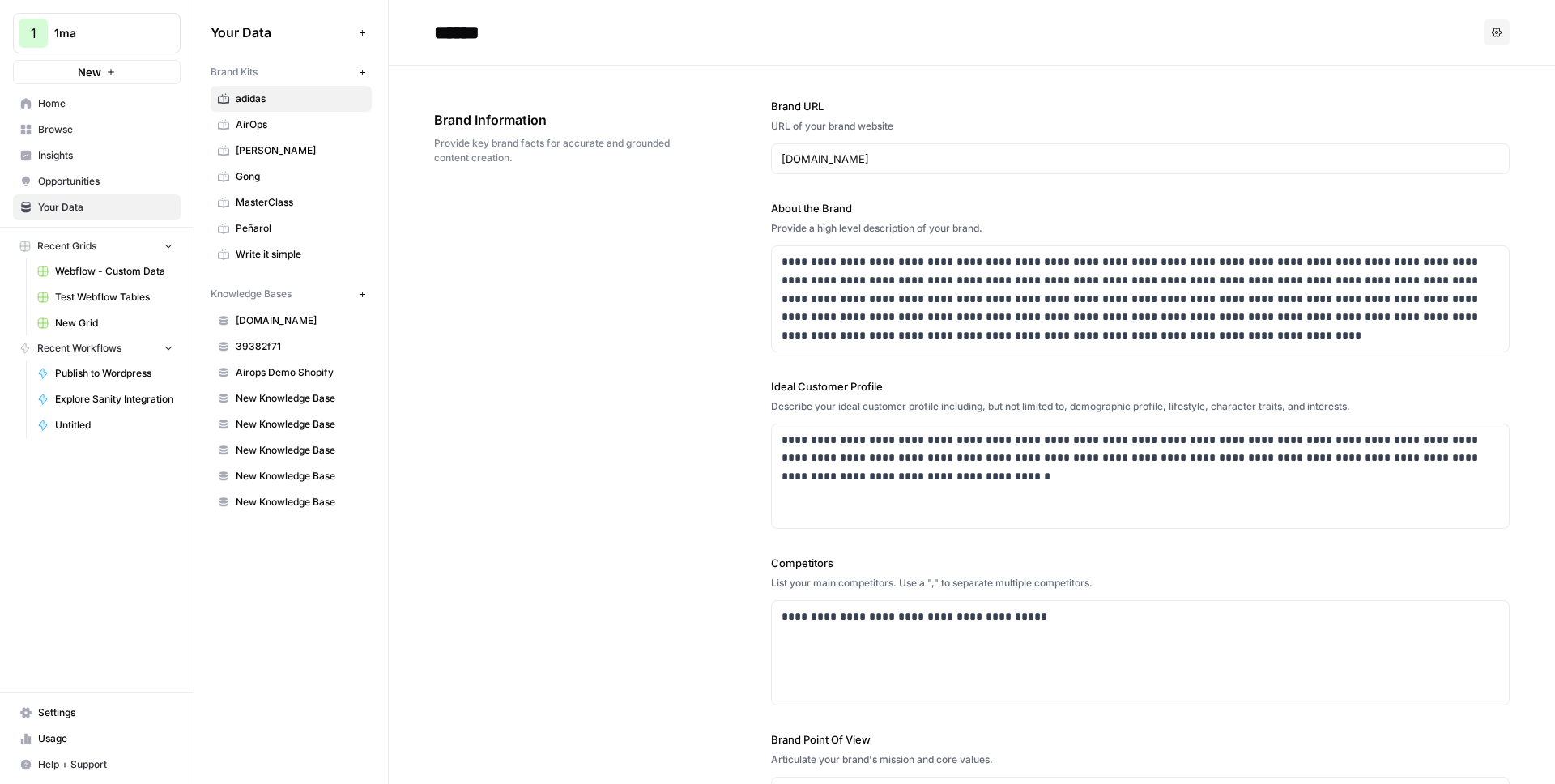
scroll to position [482, 0]
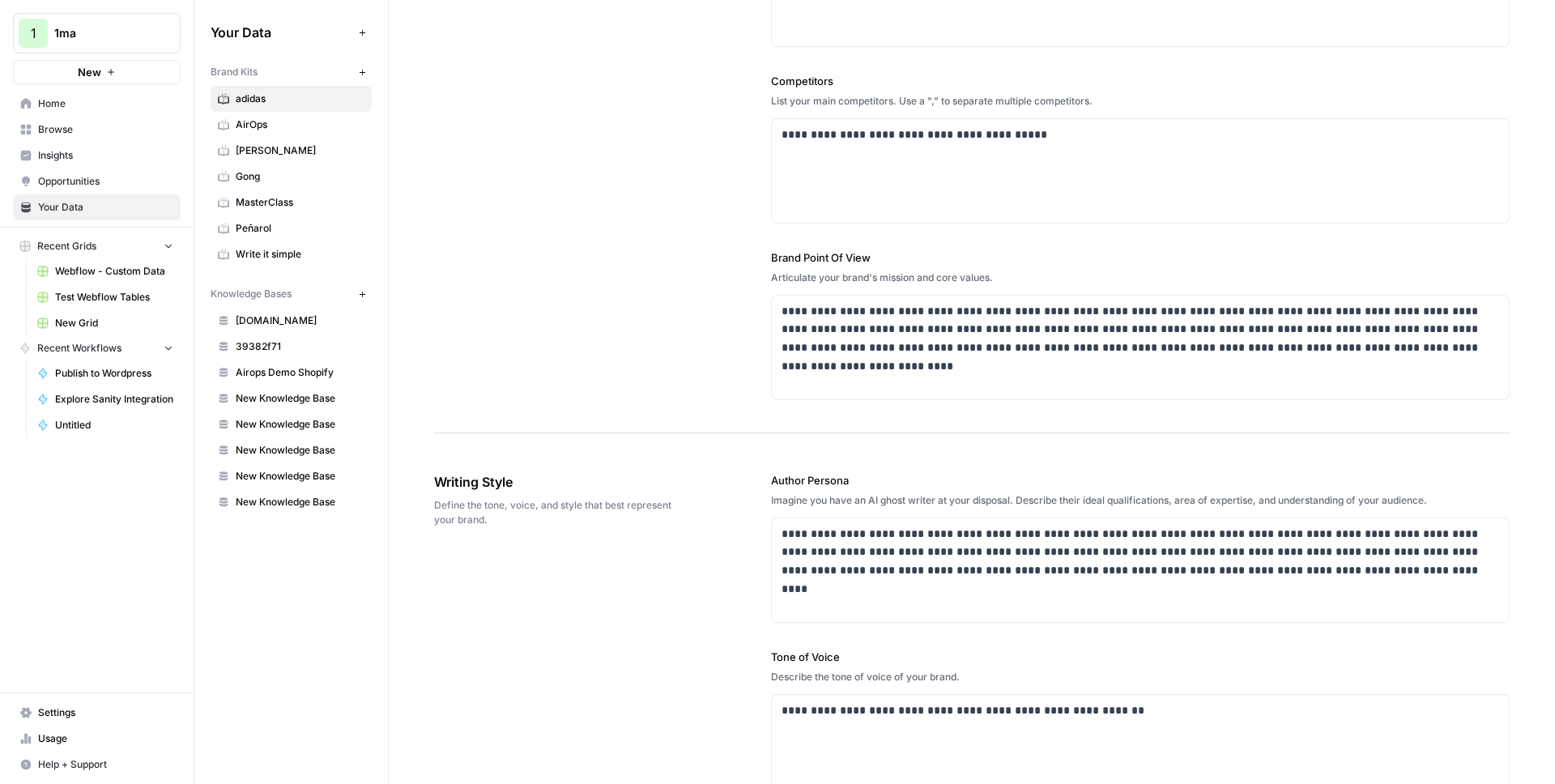
click at [705, 217] on div "**********" at bounding box center [972, 9] width 1076 height 849
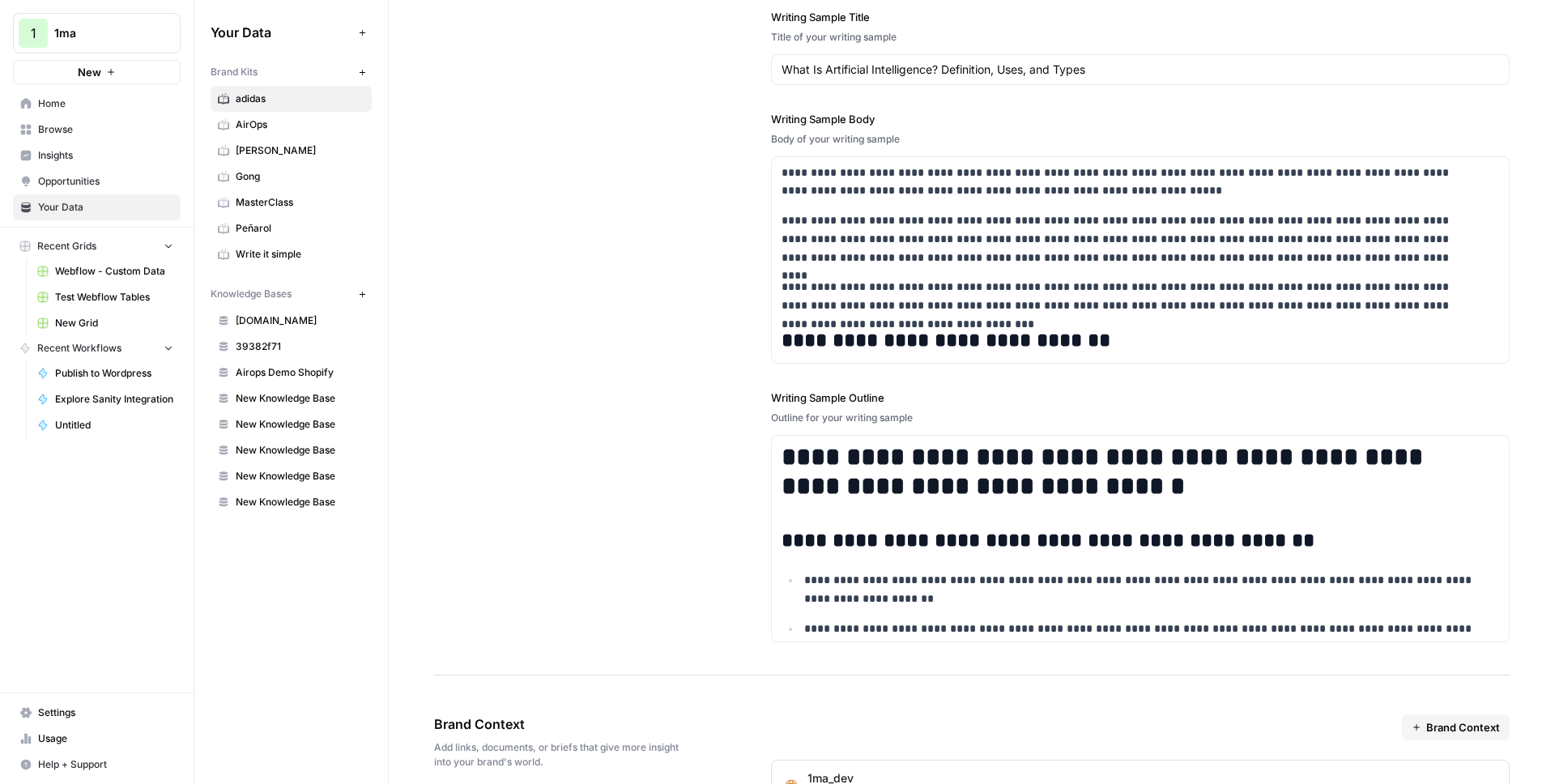
scroll to position [2148, 0]
